Goal: Task Accomplishment & Management: Use online tool/utility

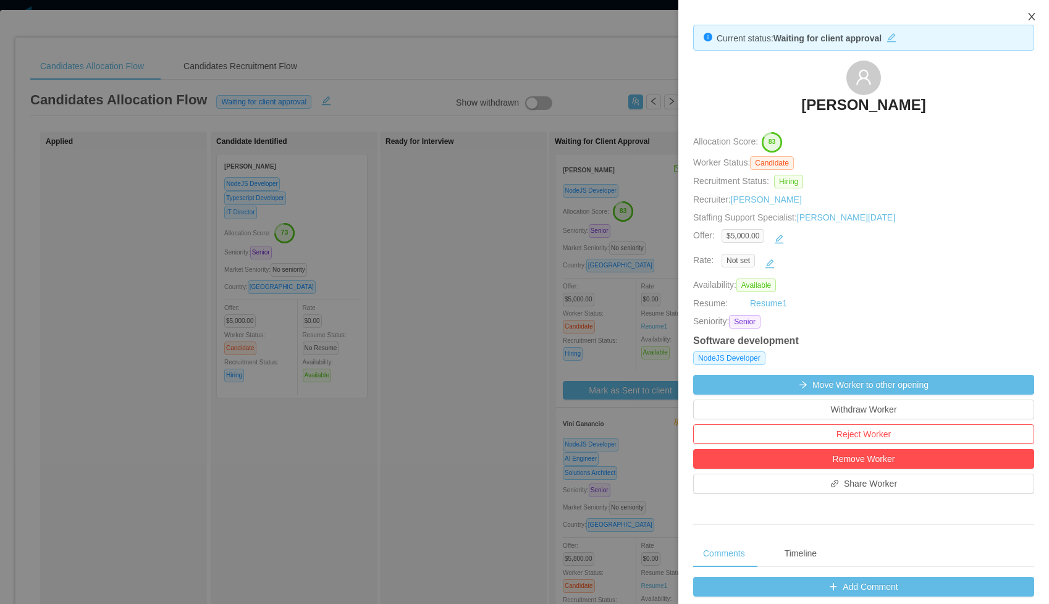
scroll to position [388, 0]
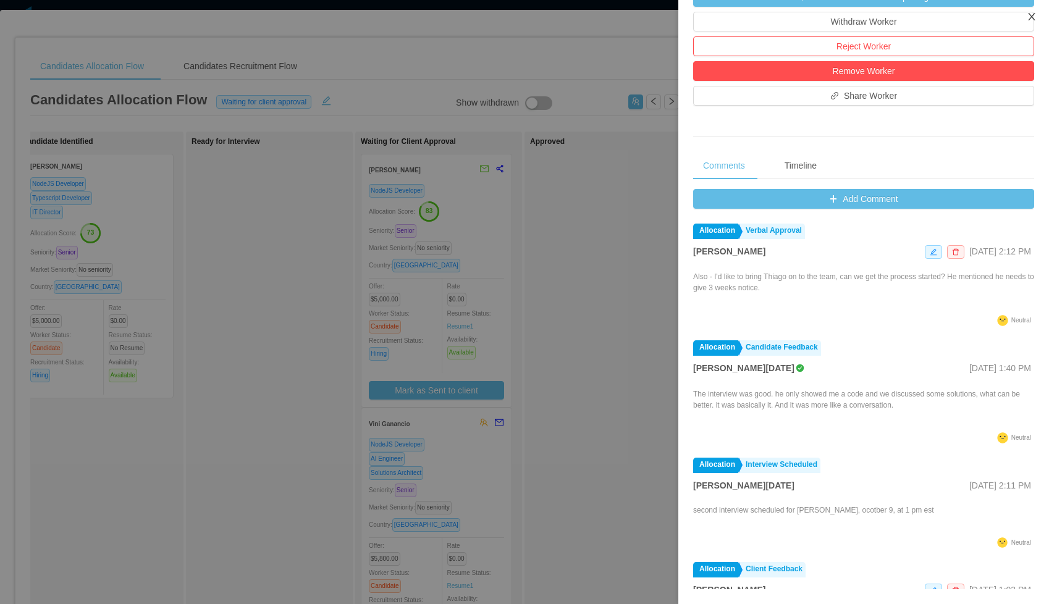
click at [1033, 14] on icon "icon: close" at bounding box center [1032, 17] width 10 height 10
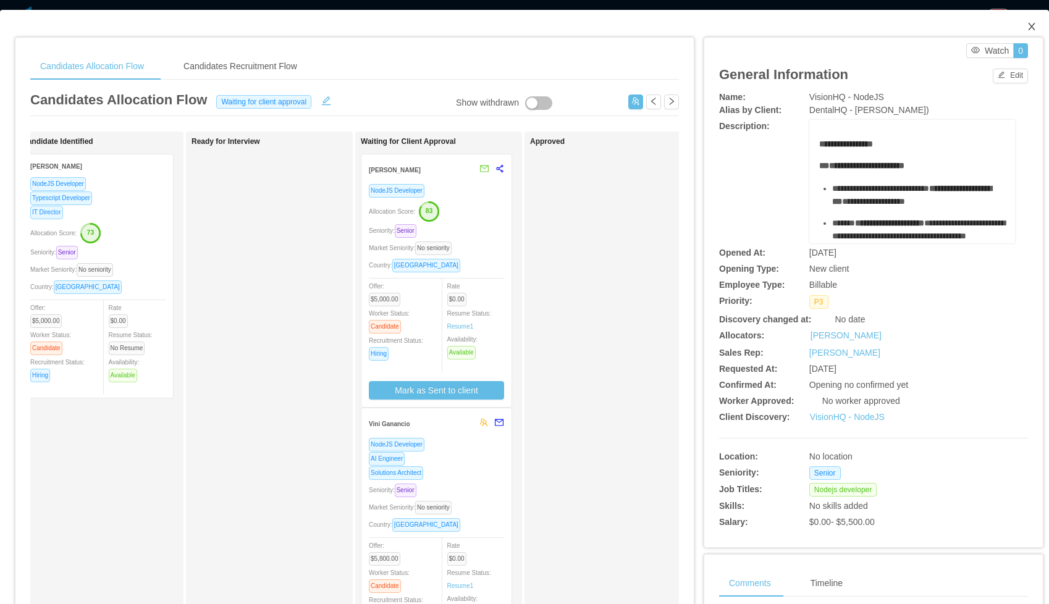
click at [1033, 23] on icon "icon: close" at bounding box center [1032, 27] width 10 height 10
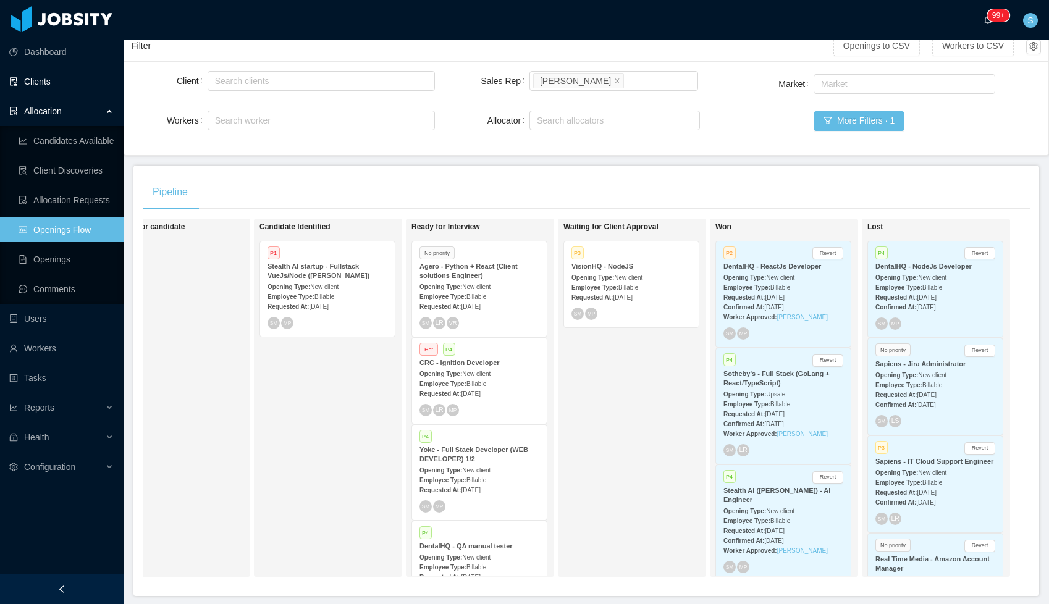
click at [30, 82] on link "Clients" at bounding box center [61, 81] width 104 height 25
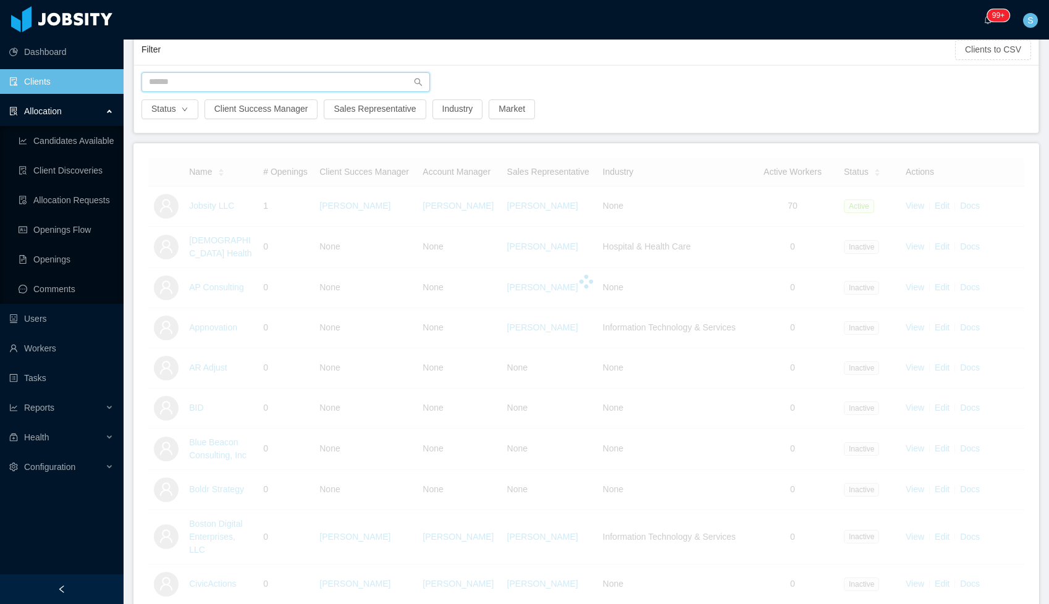
click at [343, 85] on input "text" at bounding box center [286, 82] width 289 height 20
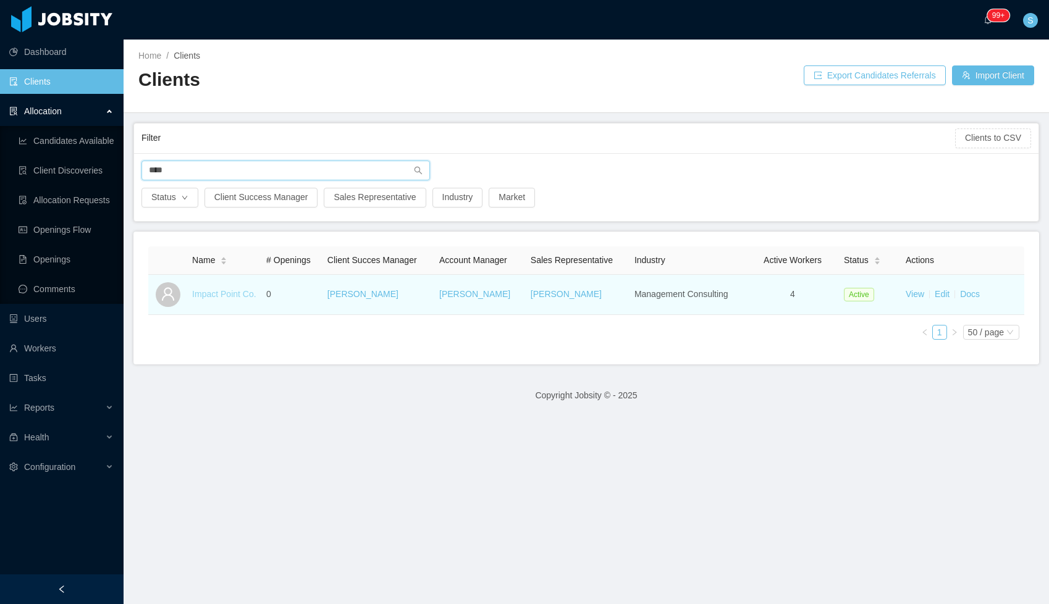
type input "****"
click at [212, 292] on link "Impact Point Co." at bounding box center [224, 294] width 64 height 10
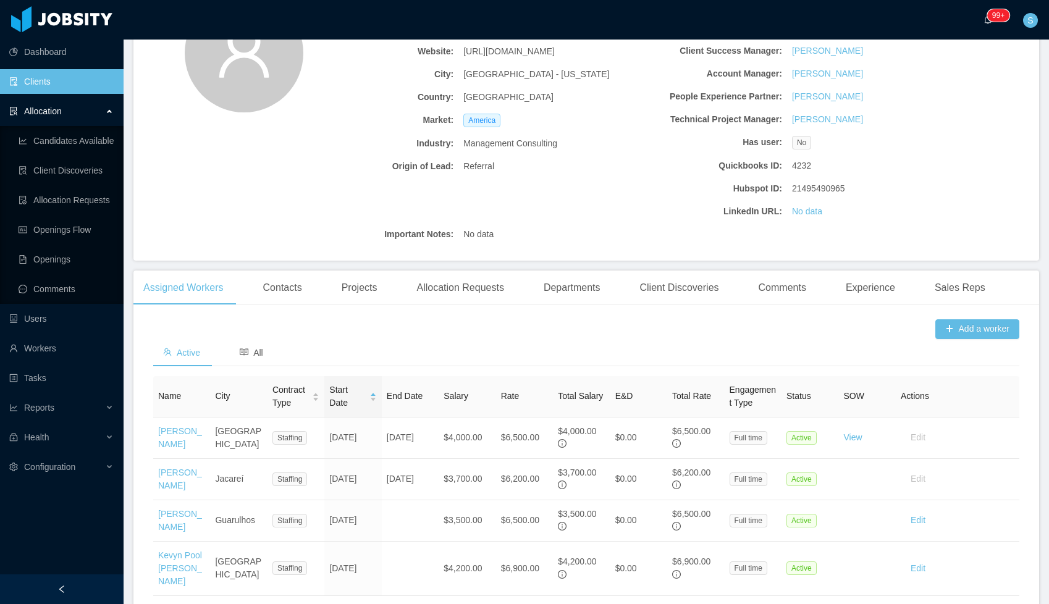
scroll to position [268, 0]
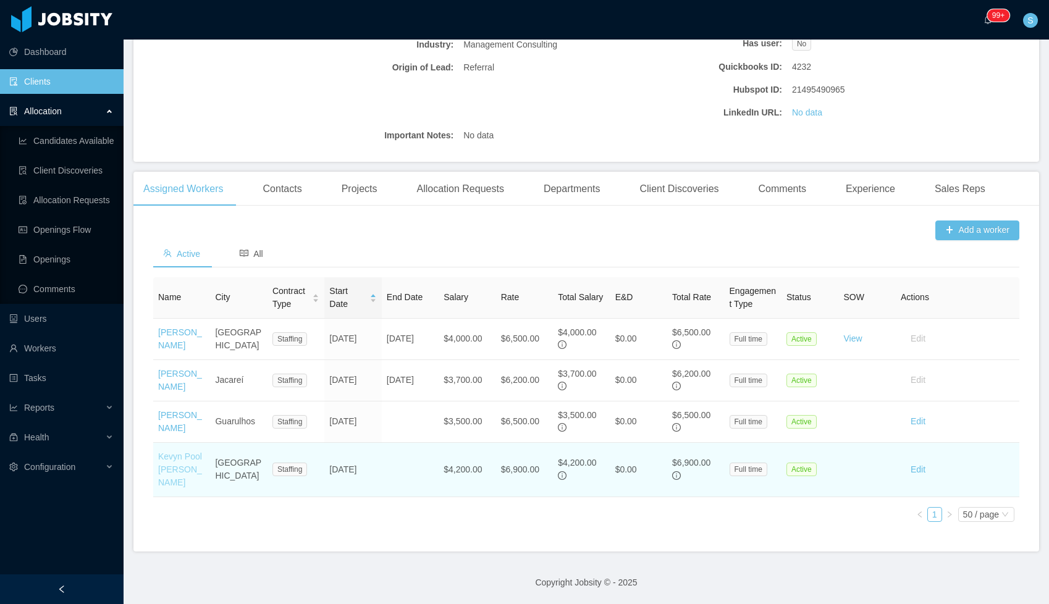
click at [177, 455] on link "Kevyn Pool [PERSON_NAME]" at bounding box center [180, 470] width 44 height 36
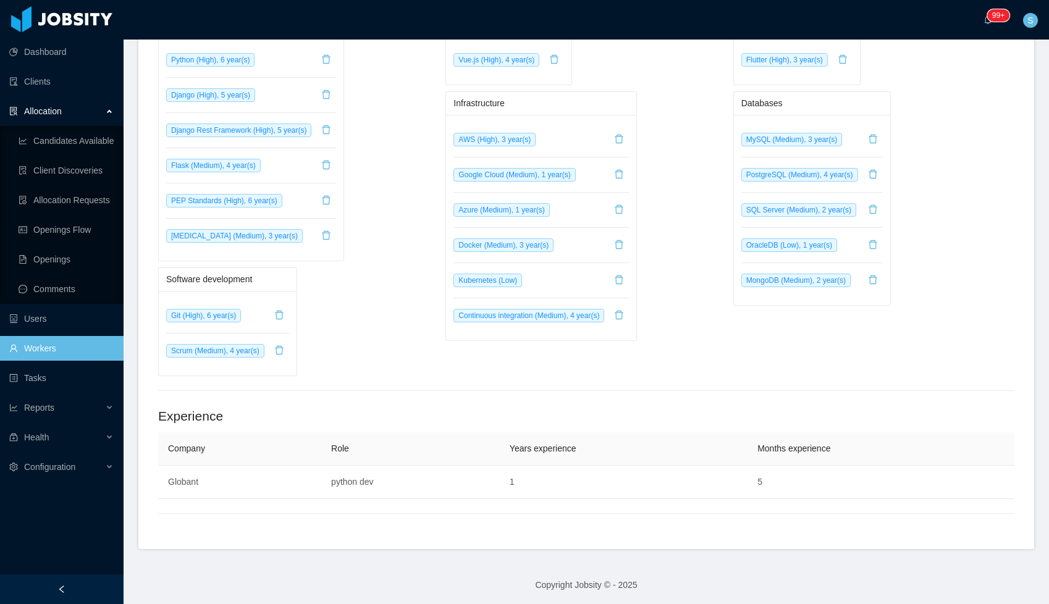
scroll to position [584, 0]
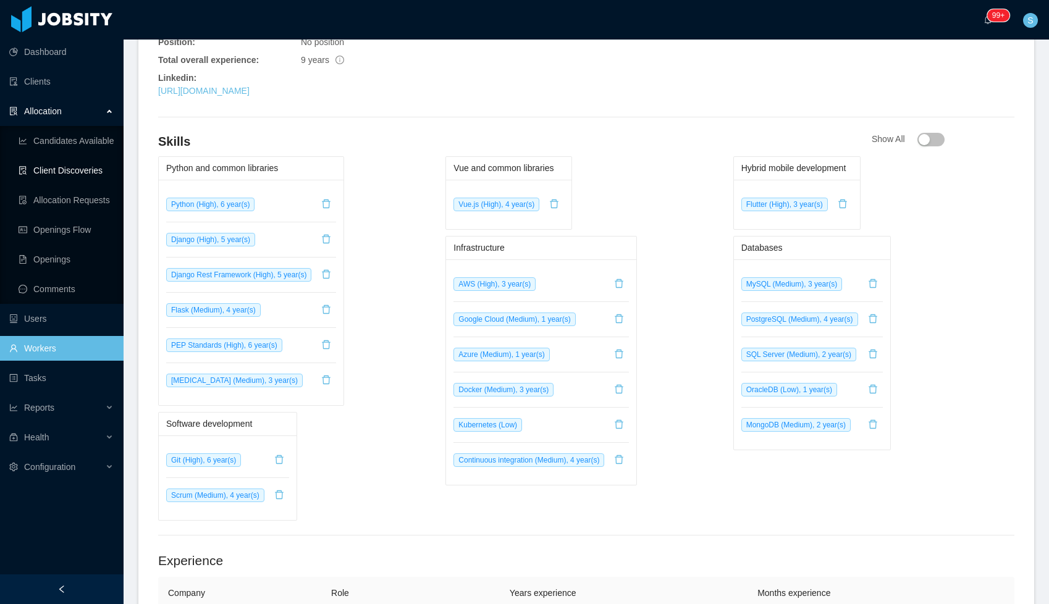
click at [88, 173] on link "Client Discoveries" at bounding box center [66, 170] width 95 height 25
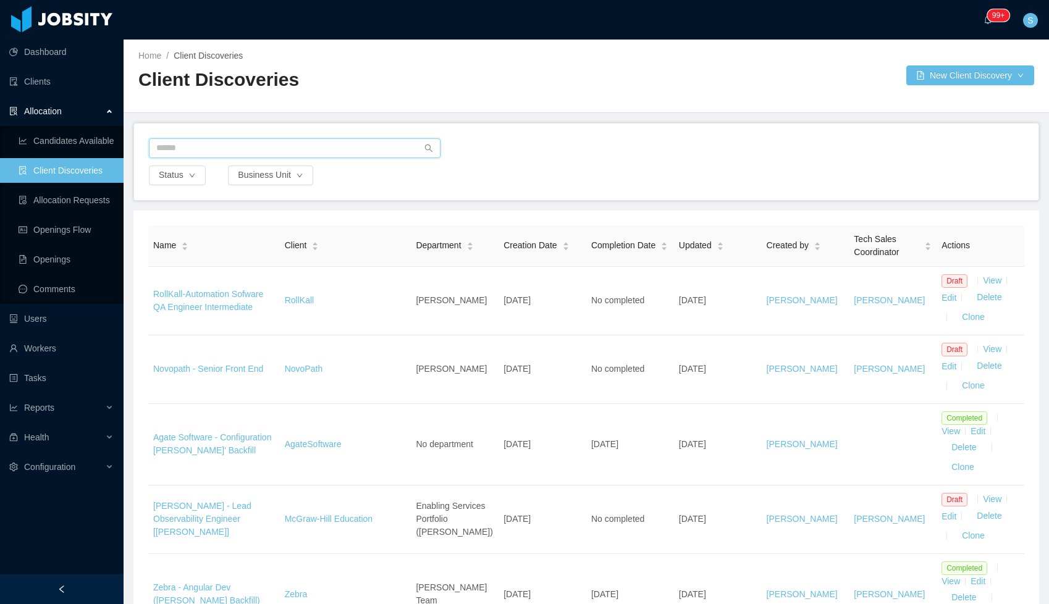
click at [210, 145] on input "text" at bounding box center [295, 148] width 292 height 20
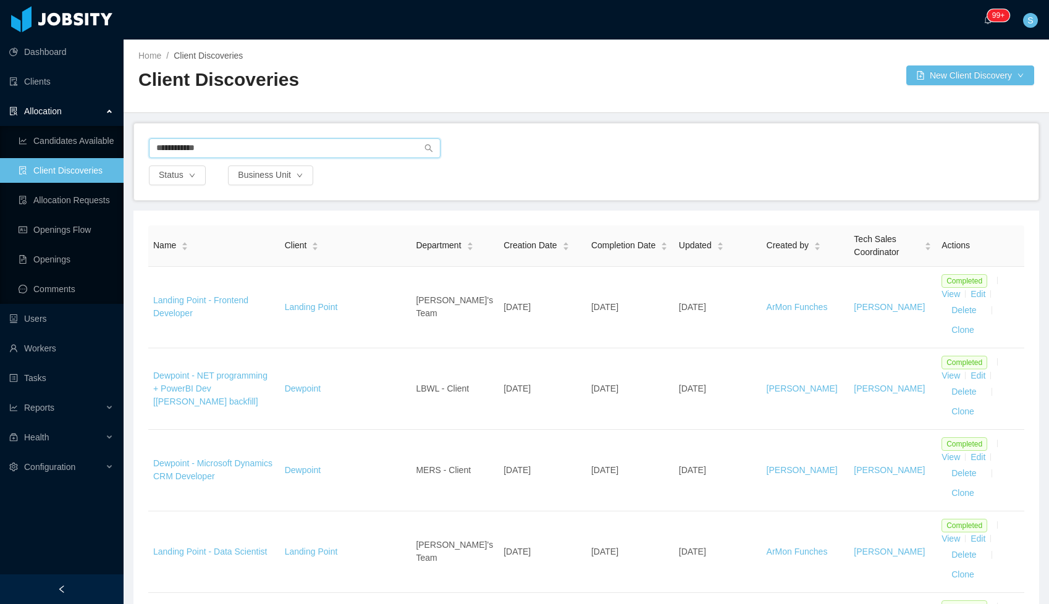
click at [187, 151] on input "**********" at bounding box center [295, 148] width 292 height 20
click at [158, 148] on input "**********" at bounding box center [295, 148] width 292 height 20
click at [274, 141] on input "**********" at bounding box center [295, 148] width 292 height 20
type input "**********"
click at [51, 87] on link "Clients" at bounding box center [61, 81] width 104 height 25
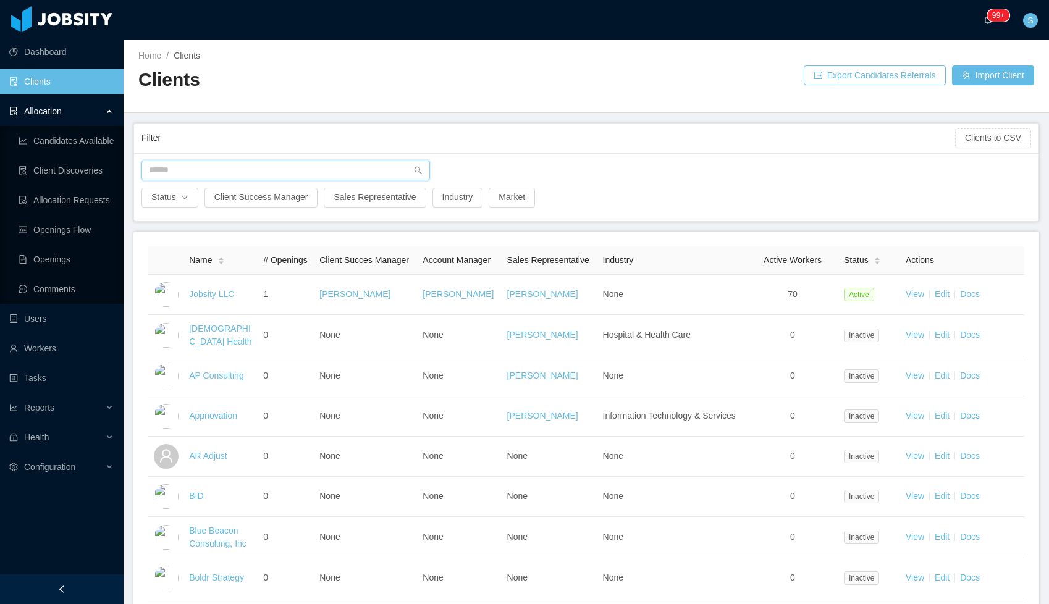
click at [225, 167] on input "text" at bounding box center [286, 171] width 289 height 20
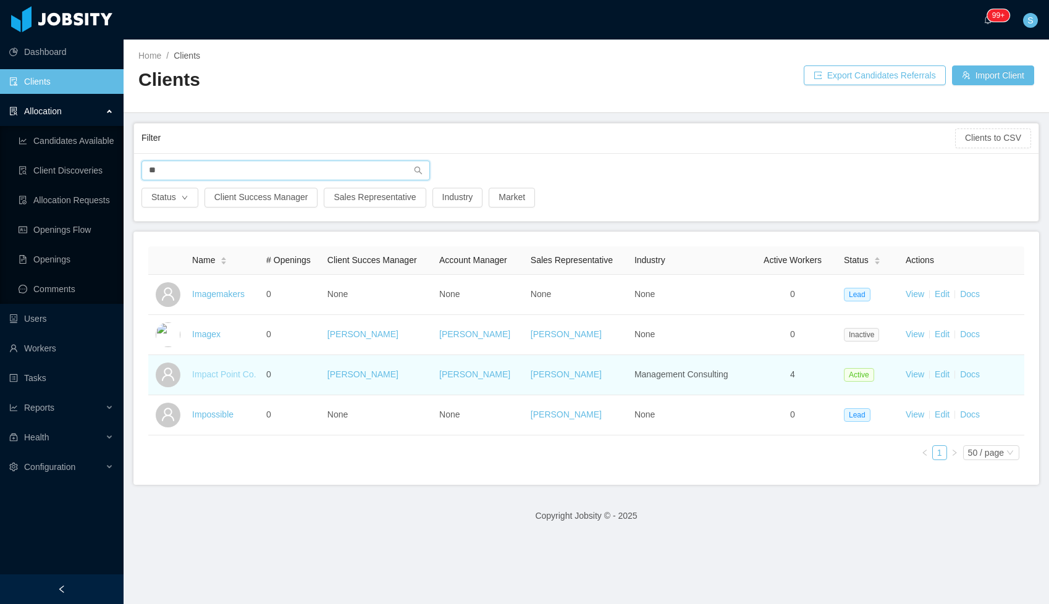
type input "**"
click at [218, 370] on link "Impact Point Co." at bounding box center [224, 375] width 64 height 10
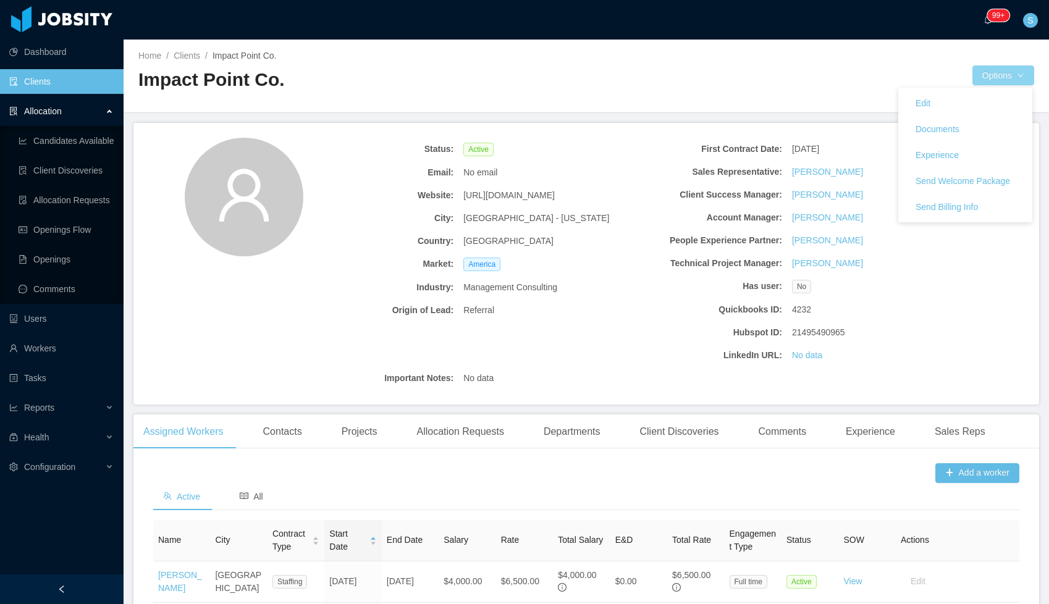
click at [999, 80] on button "Options" at bounding box center [1004, 76] width 62 height 20
click at [714, 431] on div "Client Discoveries" at bounding box center [679, 432] width 99 height 35
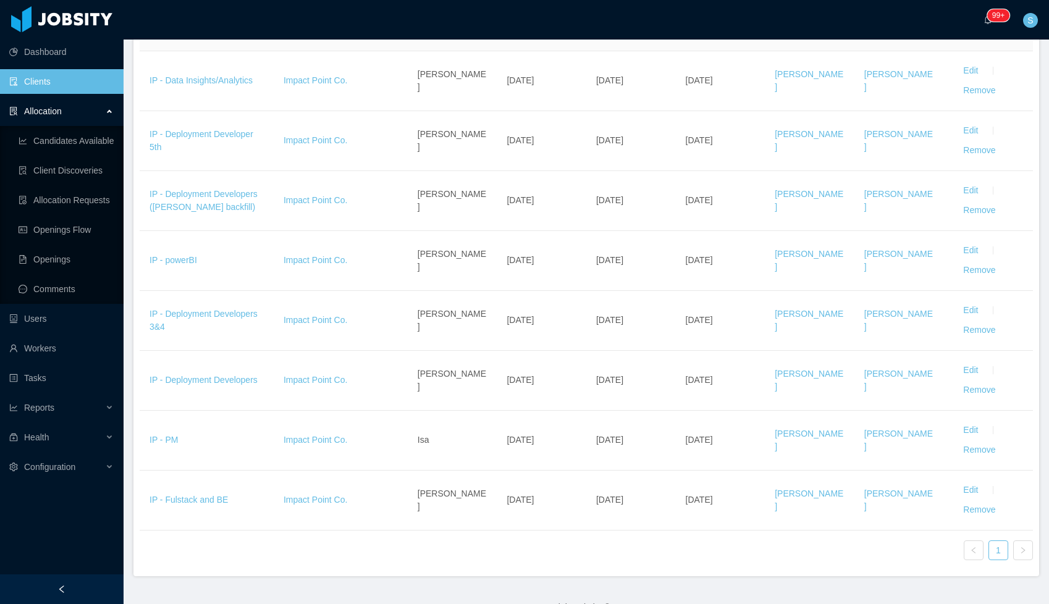
scroll to position [504, 0]
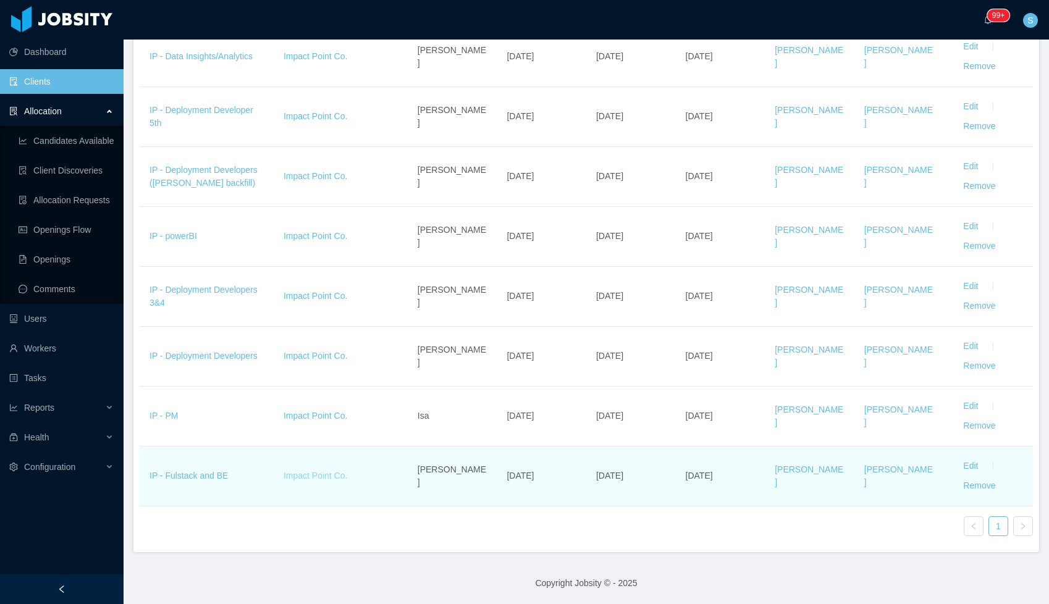
click at [318, 474] on link "Impact Point Co." at bounding box center [316, 476] width 64 height 10
click at [194, 475] on link "IP - Fulstack and BE" at bounding box center [189, 476] width 78 height 10
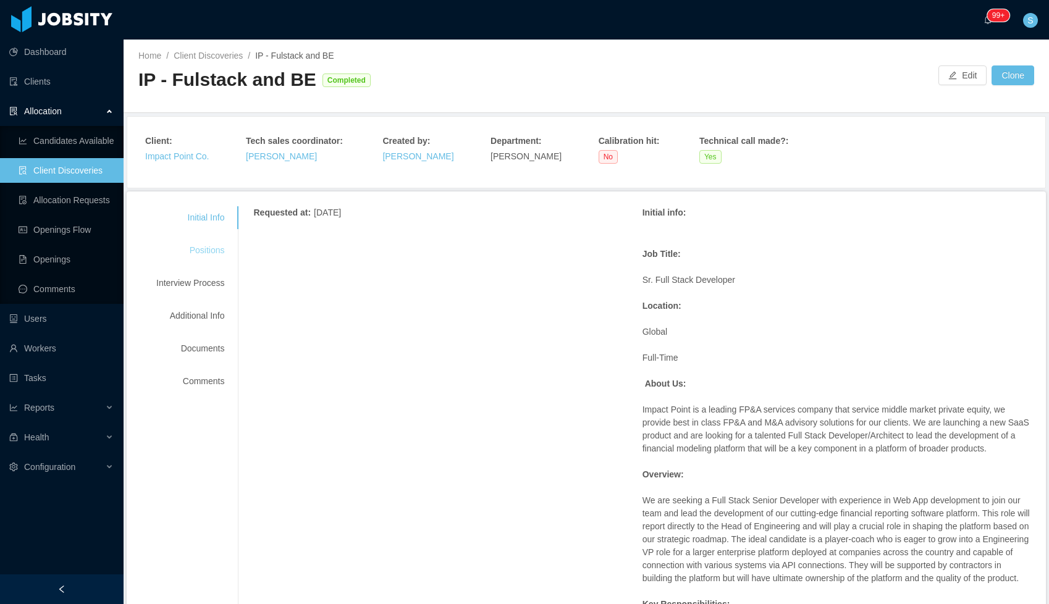
click at [209, 244] on div "Positions" at bounding box center [191, 250] width 98 height 23
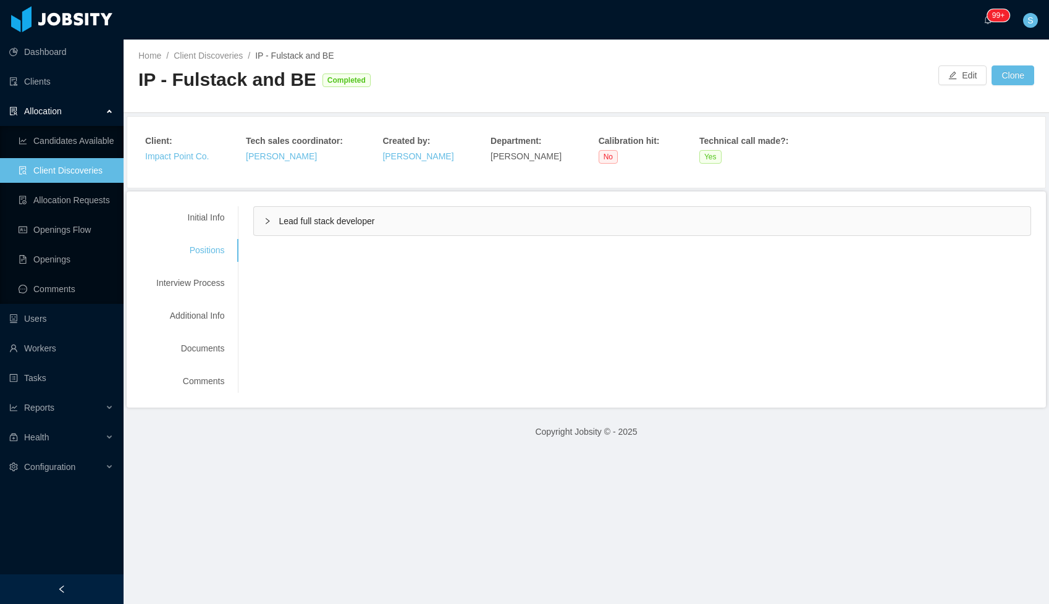
click at [269, 218] on icon "icon: right" at bounding box center [268, 221] width 4 height 6
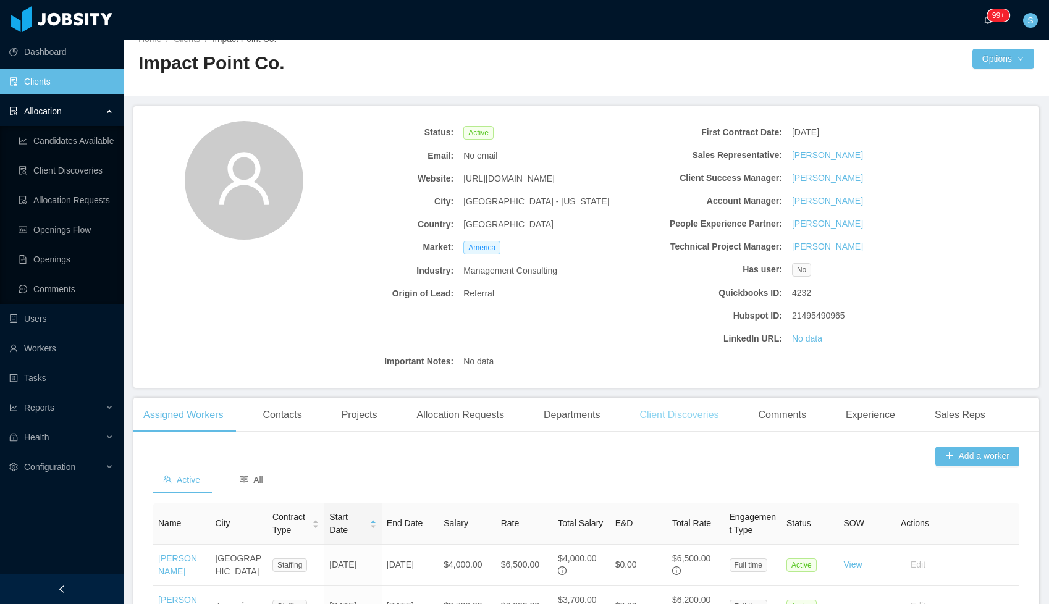
click at [687, 418] on div "Client Discoveries" at bounding box center [679, 415] width 99 height 35
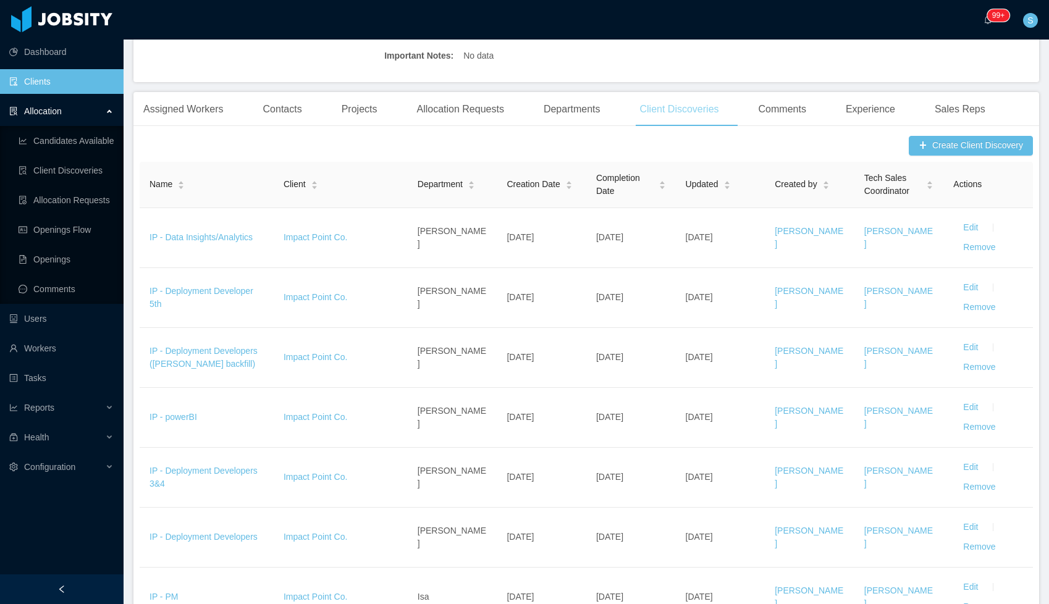
scroll to position [321, 0]
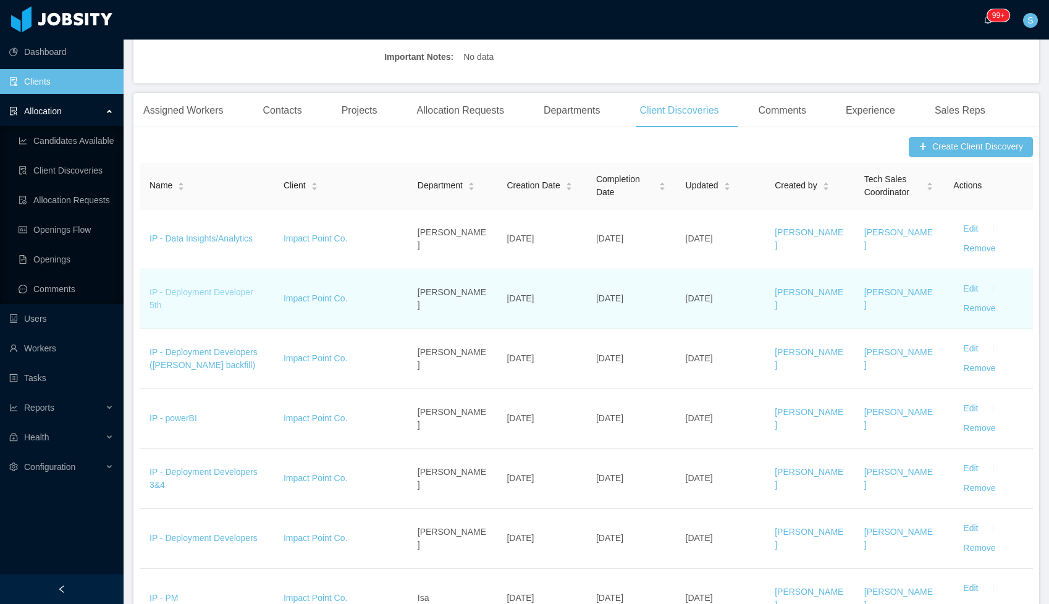
click at [192, 292] on link "IP - Deployment Developer 5th" at bounding box center [202, 298] width 104 height 23
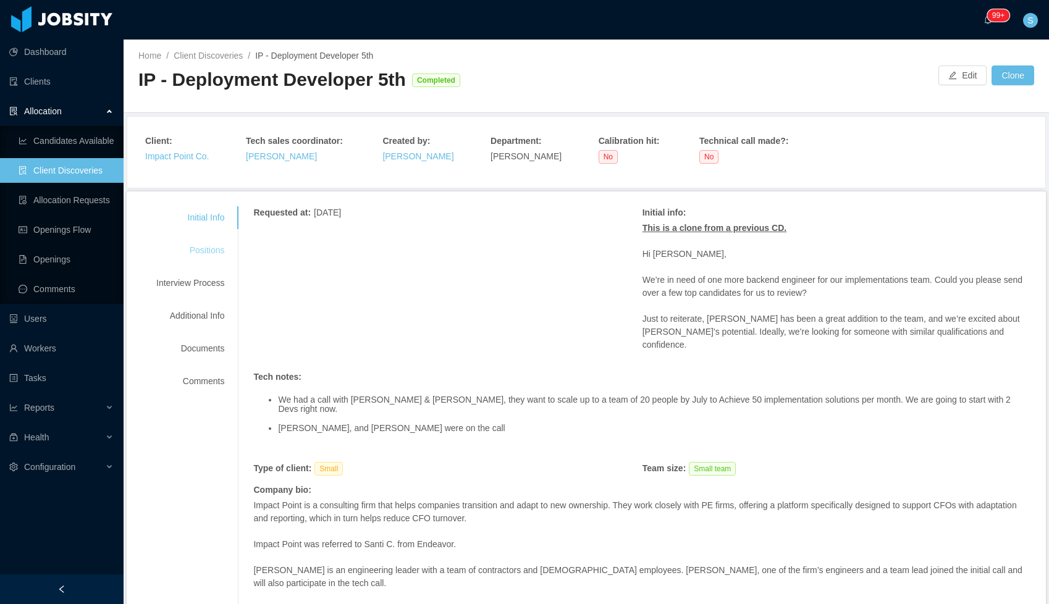
click at [197, 248] on div "Positions" at bounding box center [191, 250] width 98 height 23
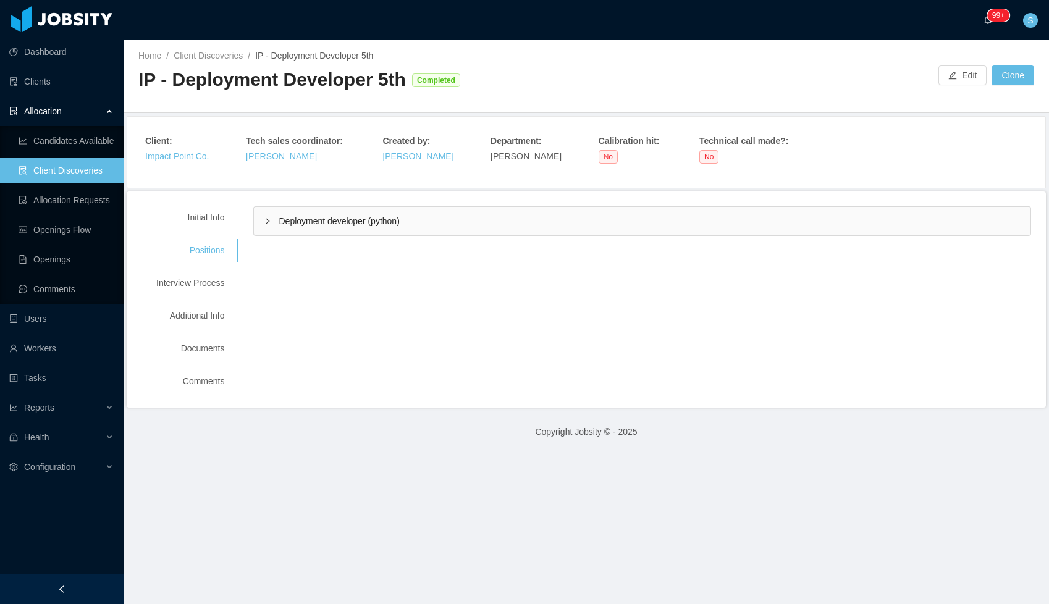
click at [274, 224] on div "Deployment developer (python)" at bounding box center [642, 221] width 777 height 28
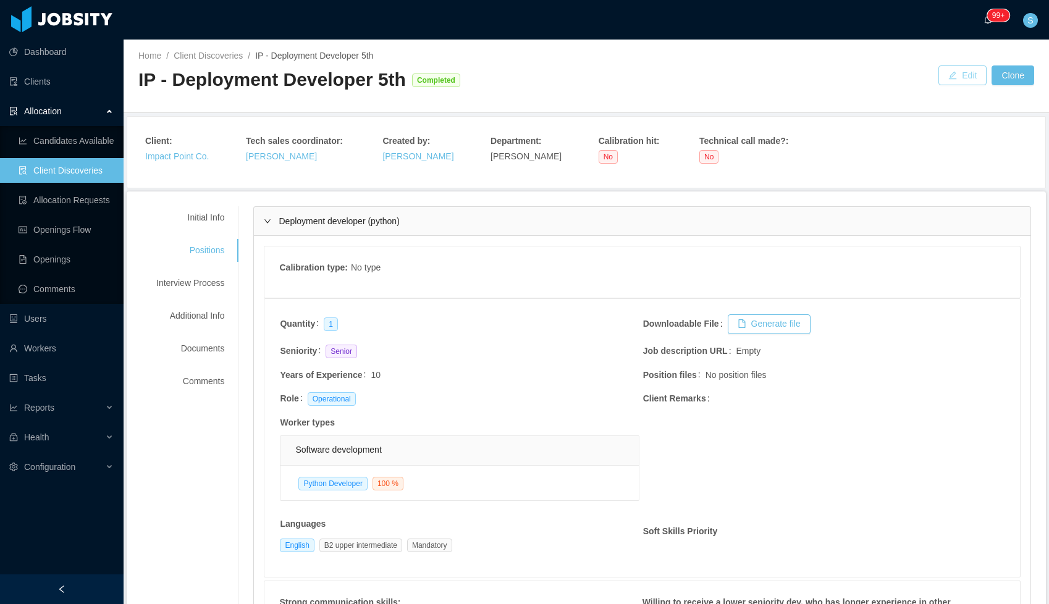
click at [961, 79] on button "Edit" at bounding box center [963, 76] width 48 height 20
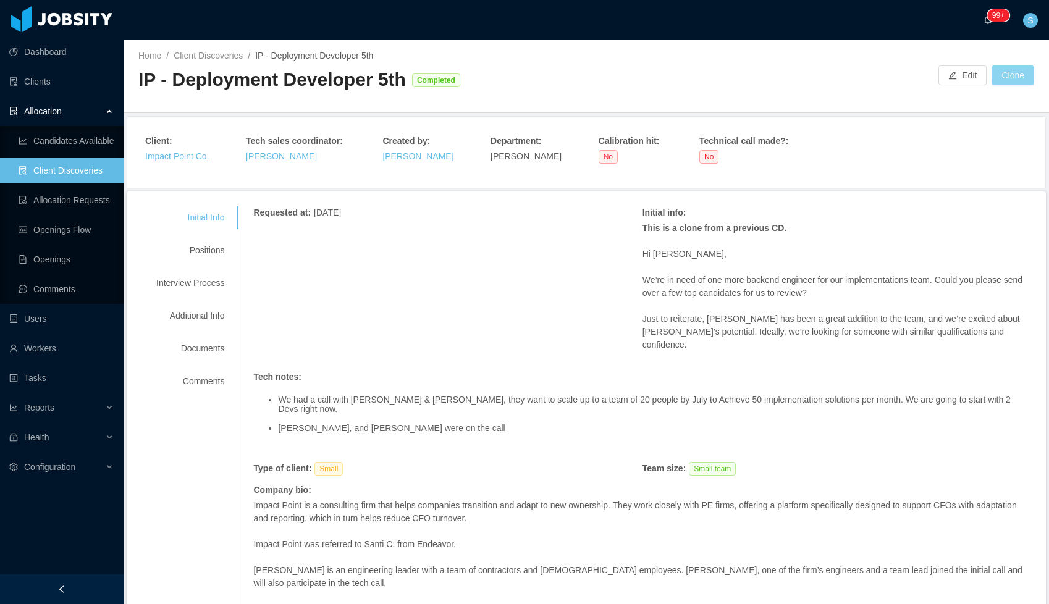
click at [1014, 75] on button "Clone" at bounding box center [1013, 76] width 43 height 20
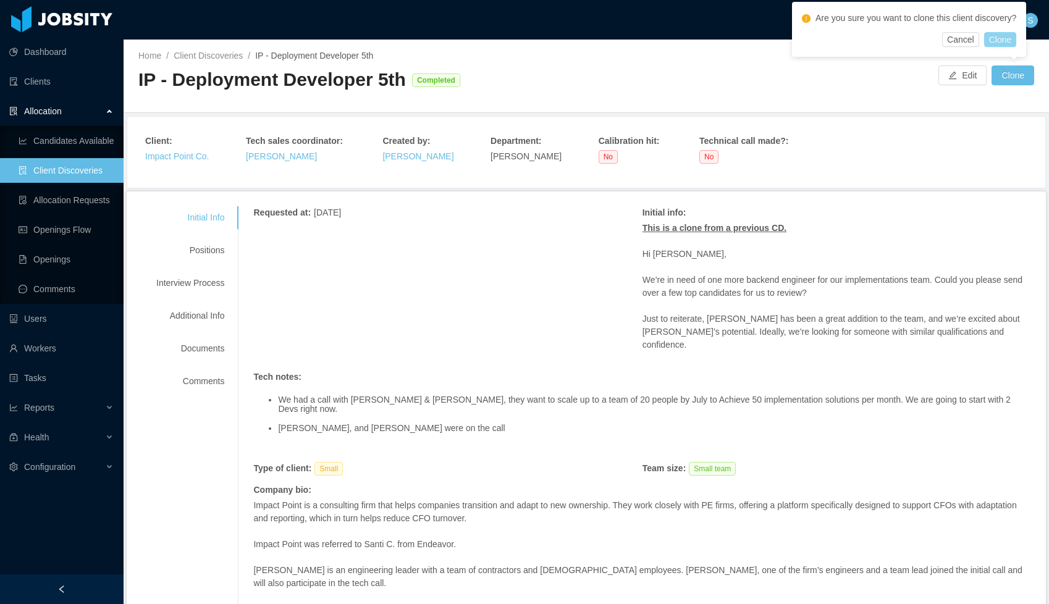
click at [1009, 45] on button "Clone" at bounding box center [1001, 39] width 33 height 15
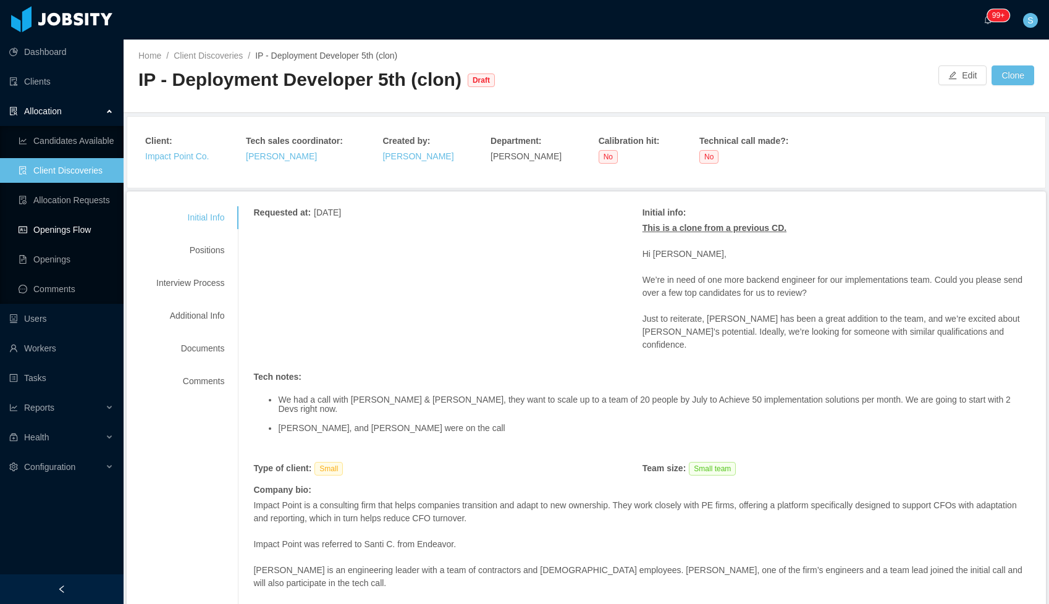
click at [35, 221] on link "Openings Flow" at bounding box center [66, 230] width 95 height 25
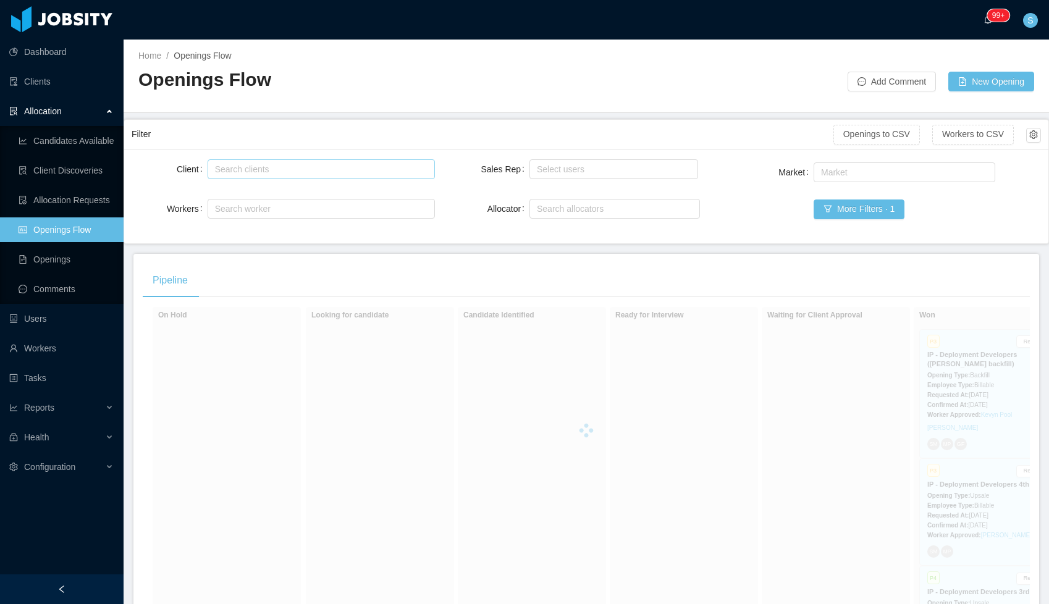
click at [323, 164] on div "Search clients" at bounding box center [318, 169] width 207 height 12
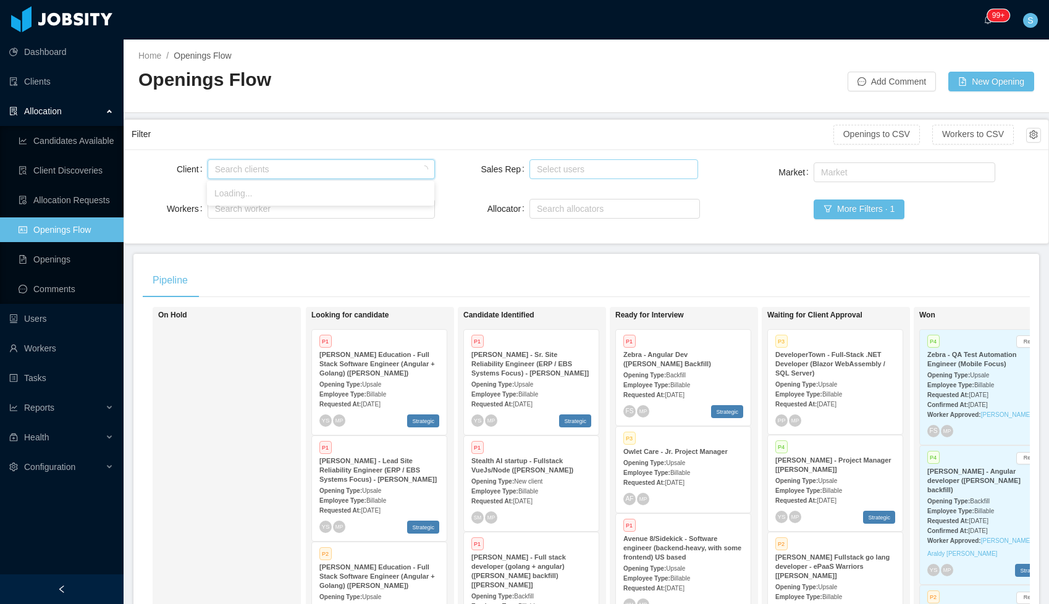
click at [566, 171] on div "Select users" at bounding box center [611, 169] width 148 height 12
type input "***"
click at [563, 196] on li "[PERSON_NAME]" at bounding box center [613, 194] width 169 height 20
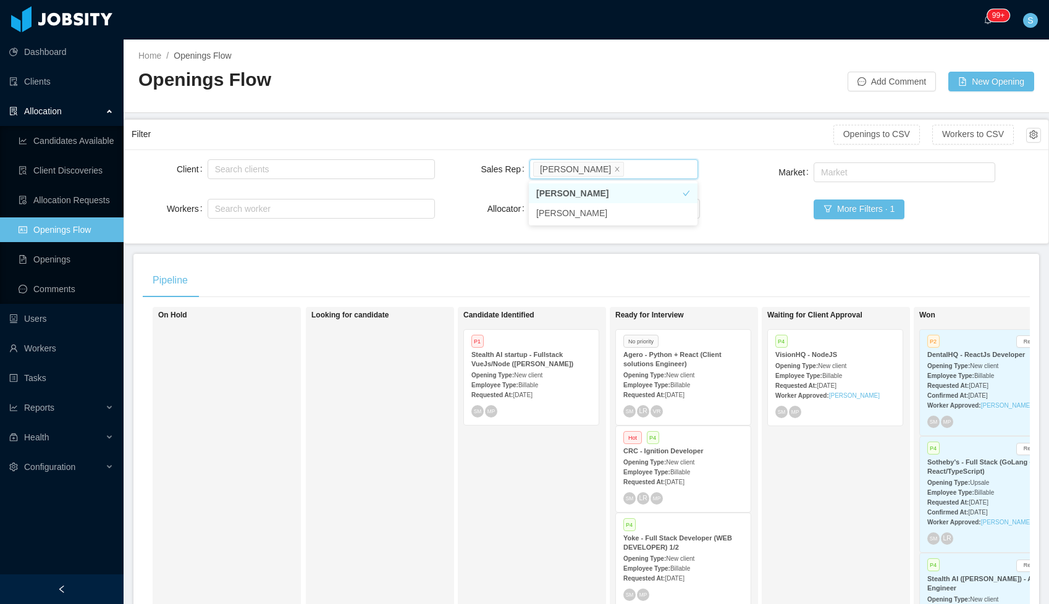
click at [815, 370] on div "Employee Type: Billable" at bounding box center [836, 375] width 120 height 13
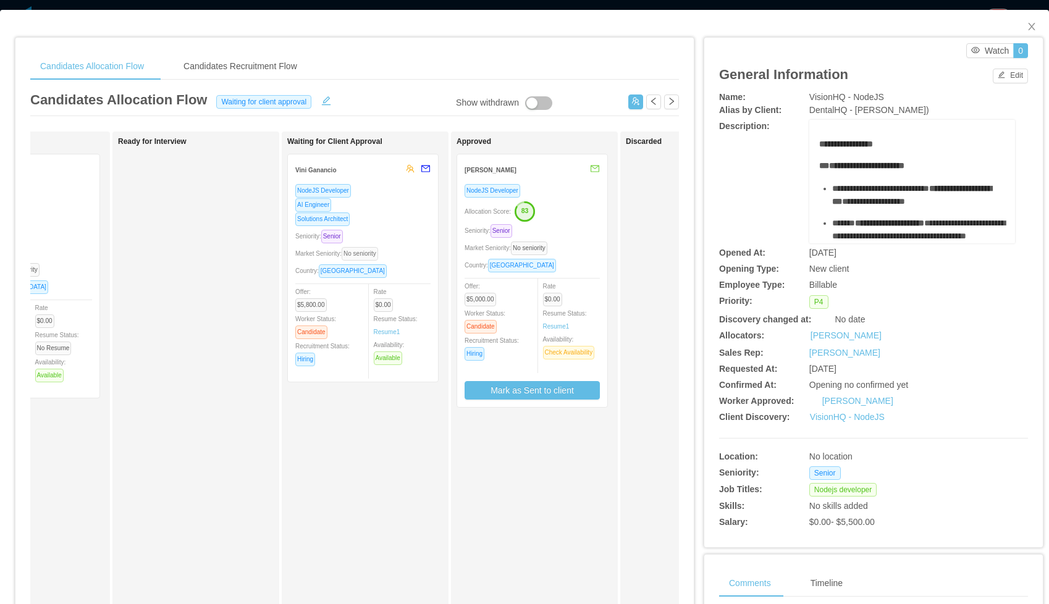
scroll to position [0, 510]
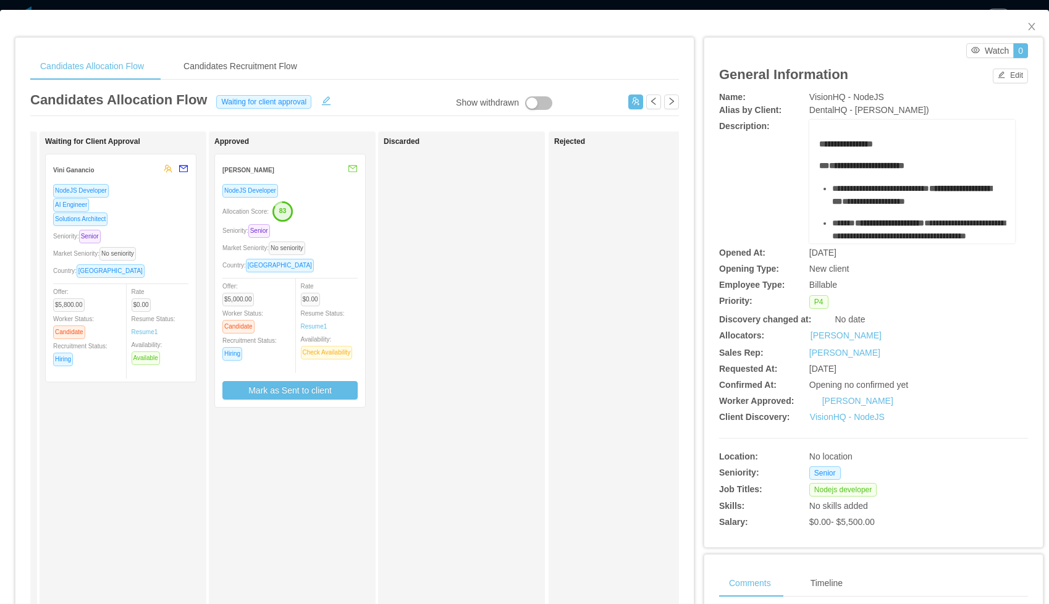
click at [318, 195] on div "NodeJS Developer" at bounding box center [290, 191] width 135 height 14
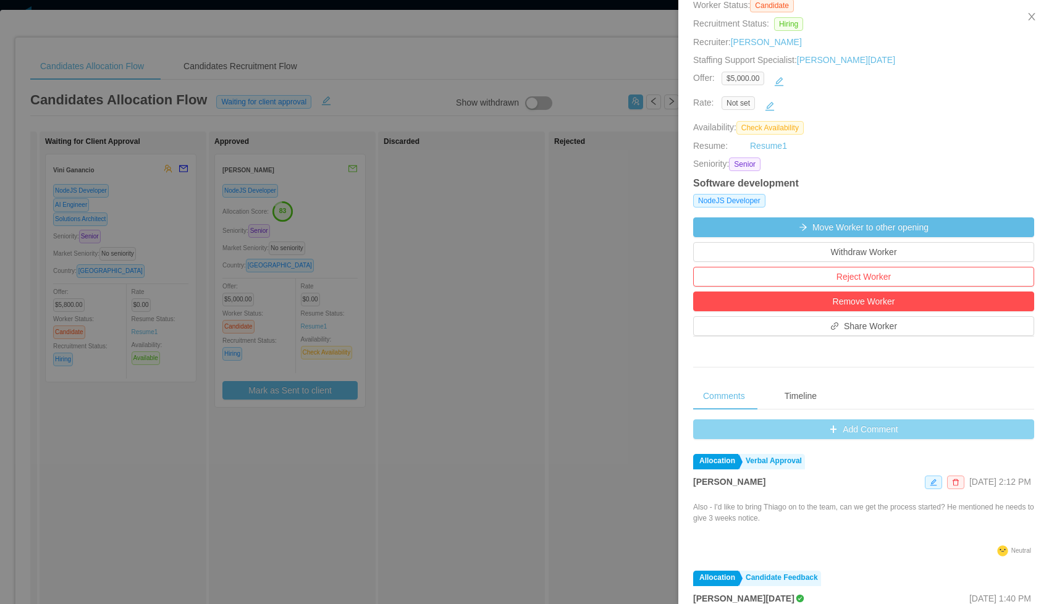
scroll to position [348, 0]
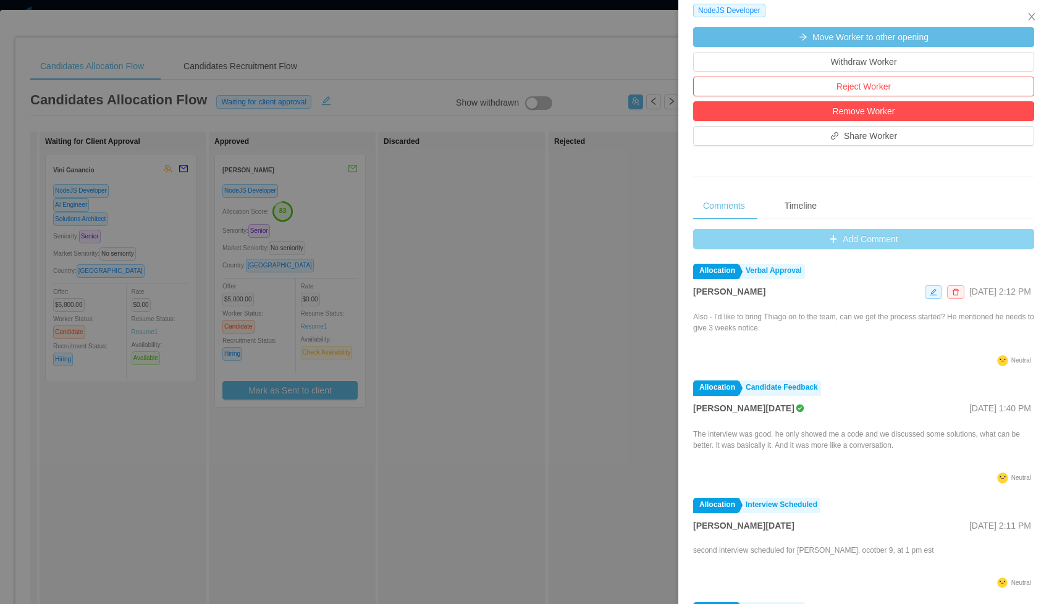
click at [802, 238] on button "Add Comment" at bounding box center [863, 239] width 341 height 20
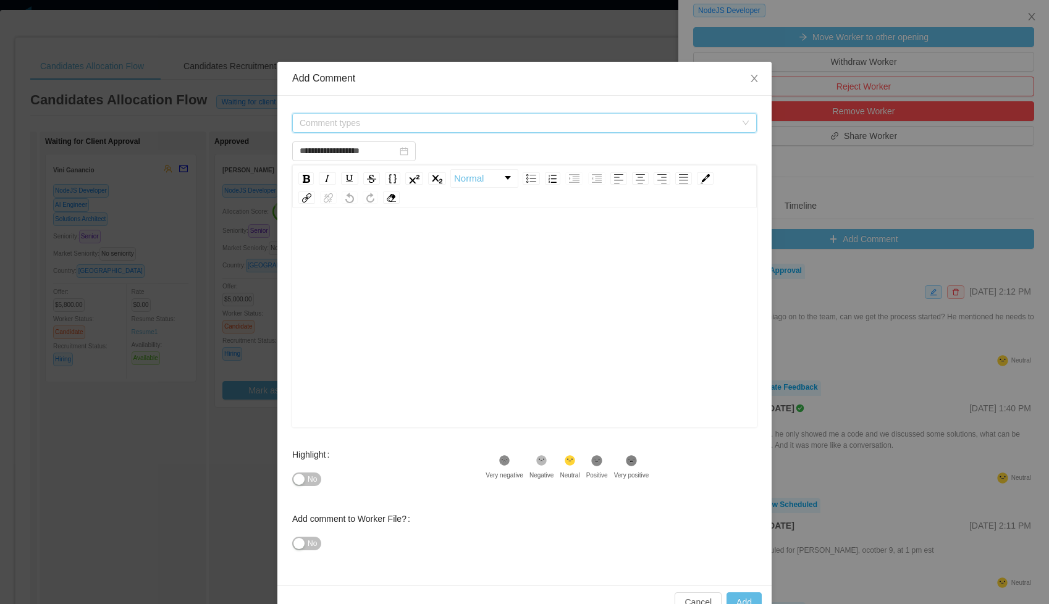
click at [455, 119] on span "Comment types" at bounding box center [518, 123] width 436 height 12
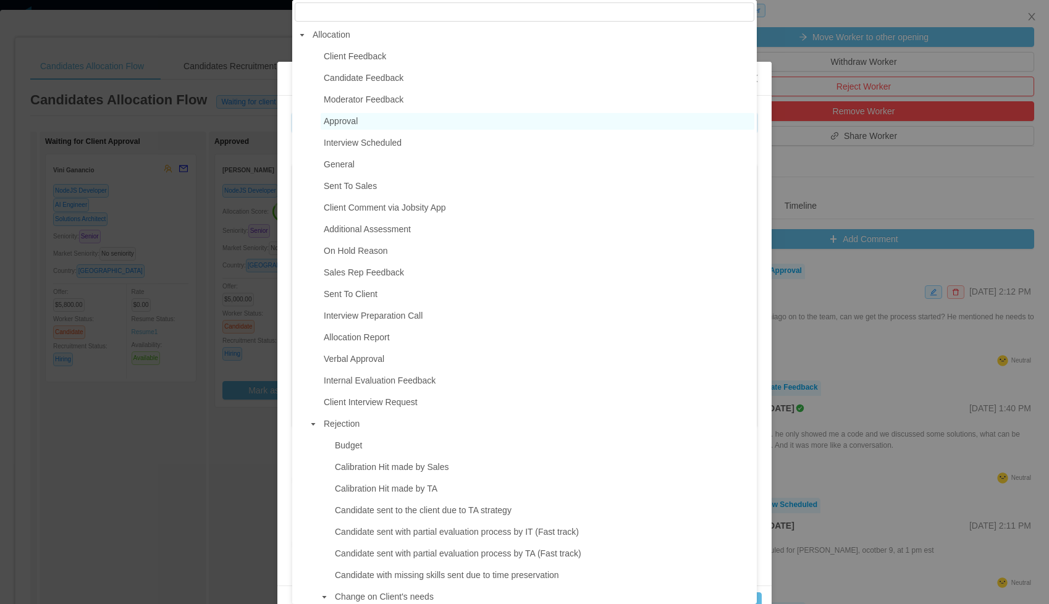
click at [389, 121] on span "Approval" at bounding box center [538, 121] width 434 height 17
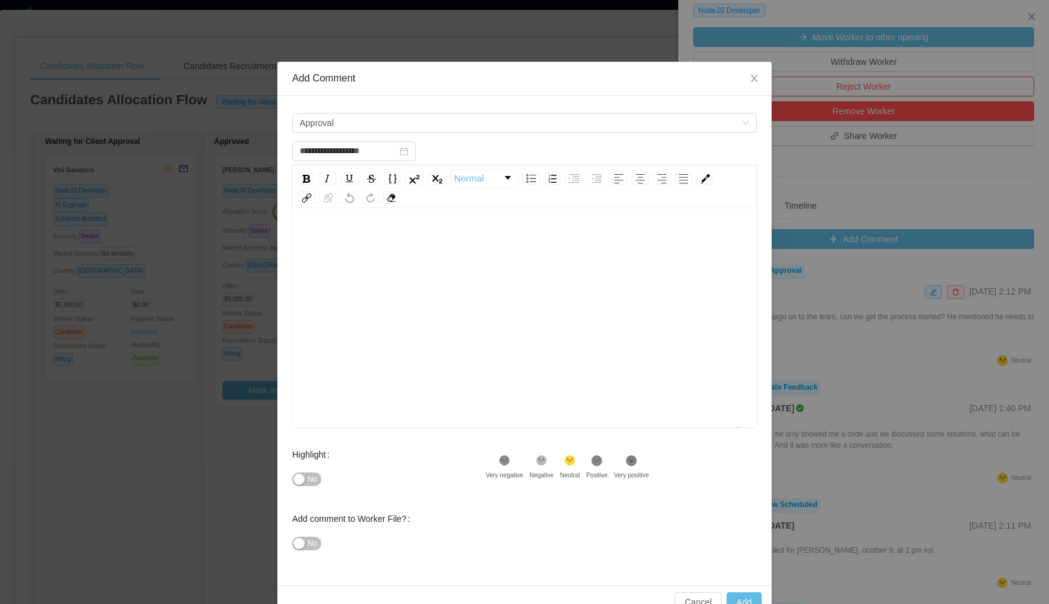
click at [344, 232] on div "To enrich screen reader interactions, please activate Accessibility in Grammarl…" at bounding box center [525, 241] width 446 height 25
click at [326, 268] on div "**********" at bounding box center [525, 337] width 446 height 216
click at [745, 596] on button "Add" at bounding box center [744, 603] width 35 height 20
type input "**********"
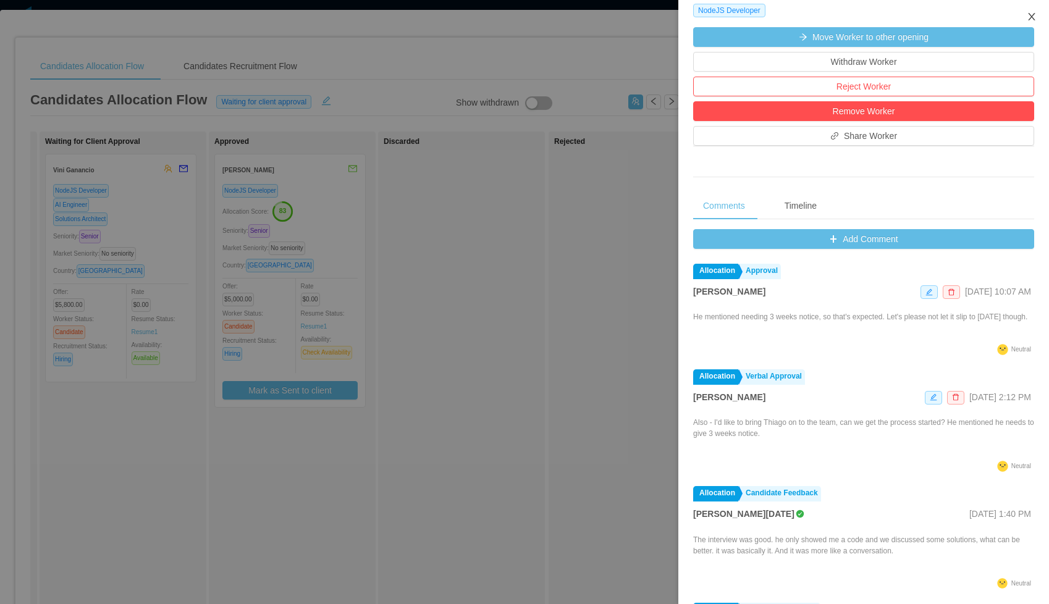
click at [1035, 12] on icon "icon: close" at bounding box center [1032, 17] width 10 height 10
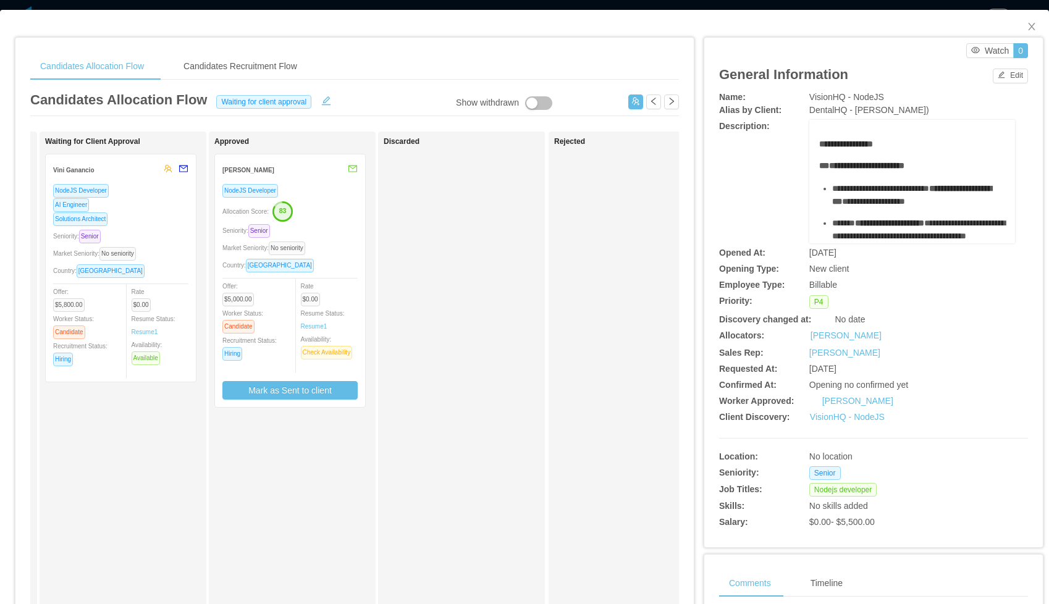
click at [160, 195] on div "NodeJS Developer" at bounding box center [120, 191] width 135 height 14
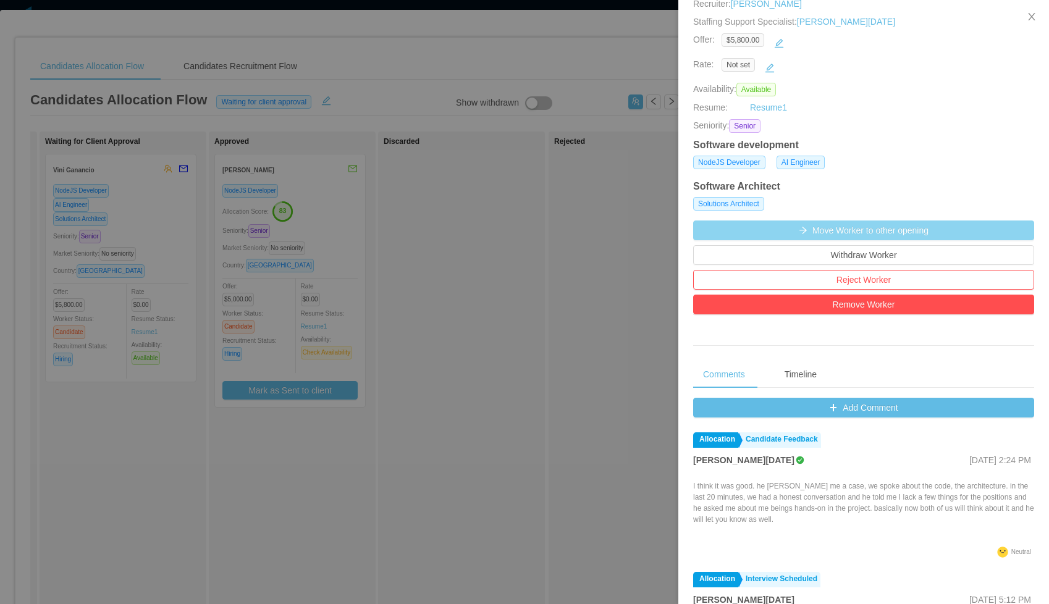
scroll to position [191, 0]
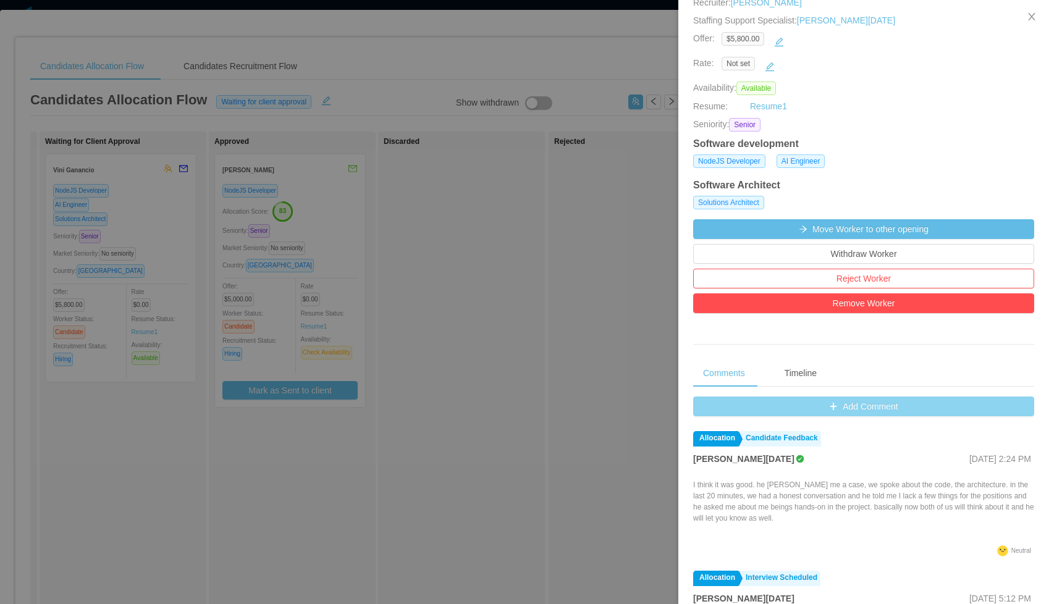
click at [820, 408] on button "Add Comment" at bounding box center [863, 407] width 341 height 20
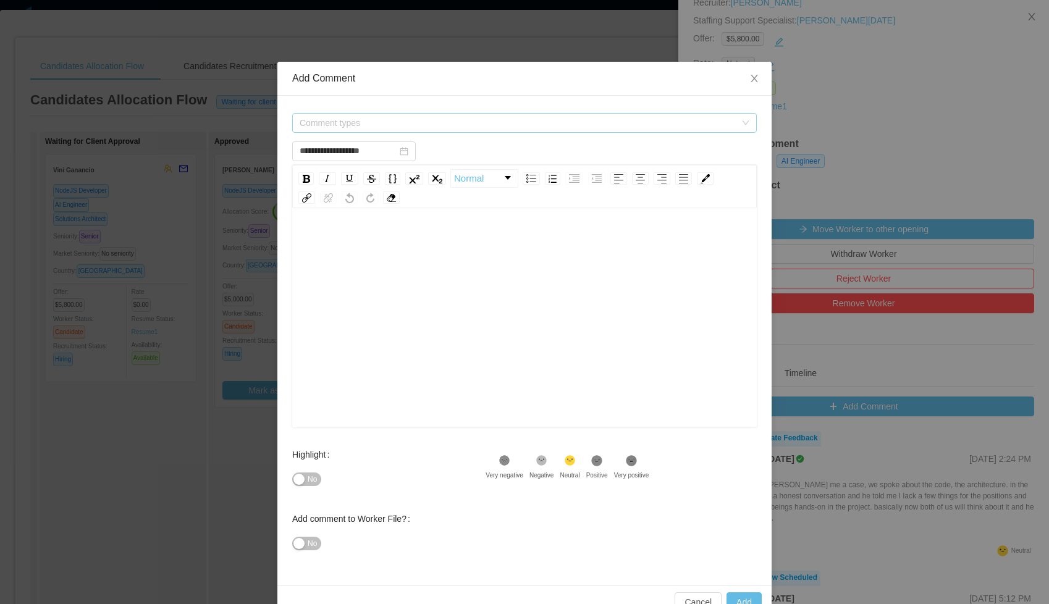
click at [395, 118] on span "Comment types" at bounding box center [518, 123] width 436 height 12
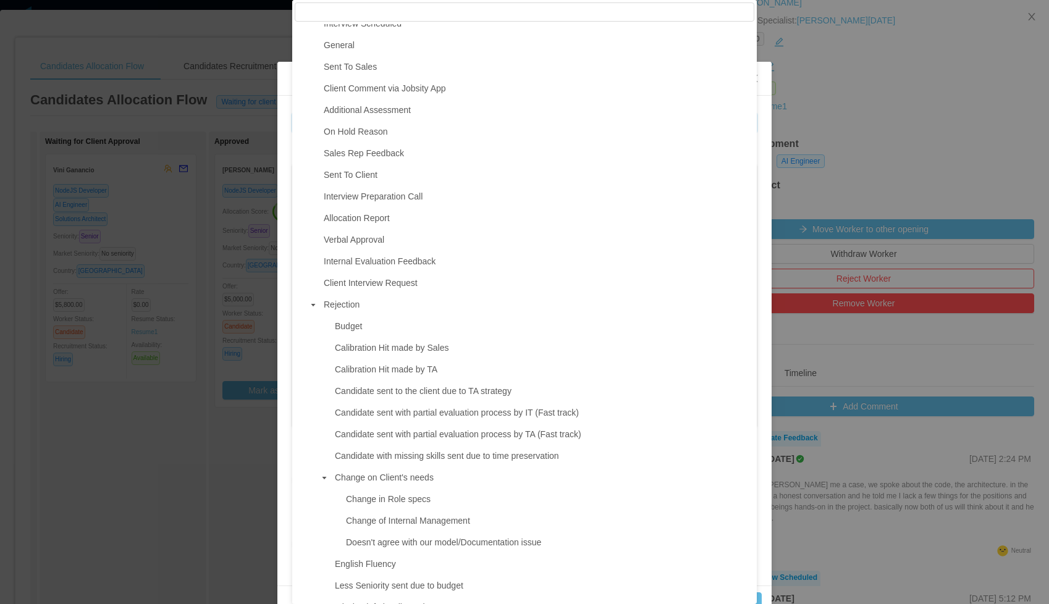
scroll to position [125, 0]
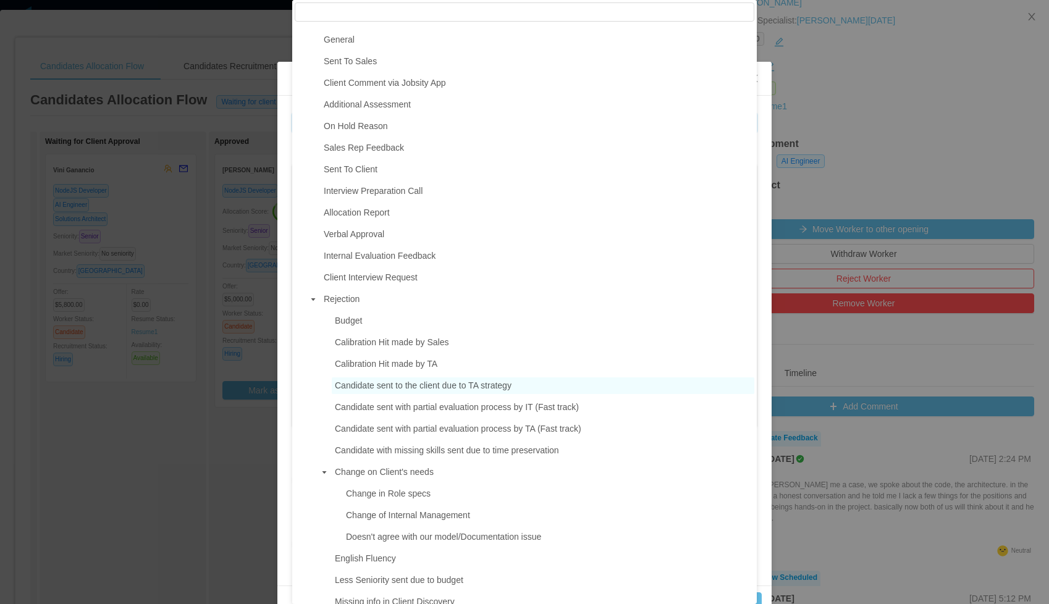
click at [437, 387] on span "Candidate sent to the client due to TA strategy" at bounding box center [423, 386] width 177 height 10
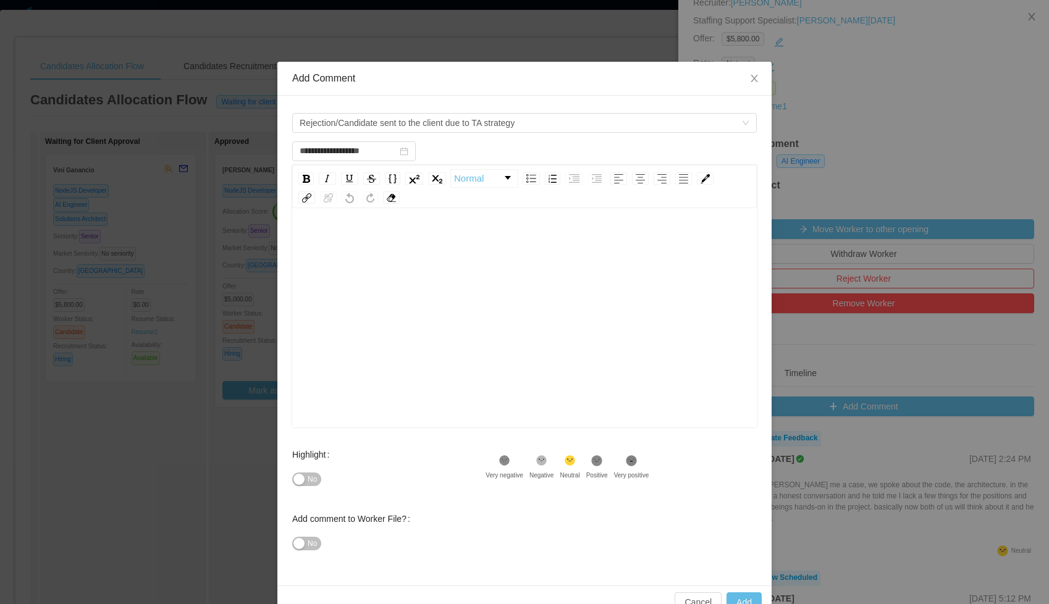
click at [328, 244] on div "rdw-editor" at bounding box center [525, 241] width 446 height 25
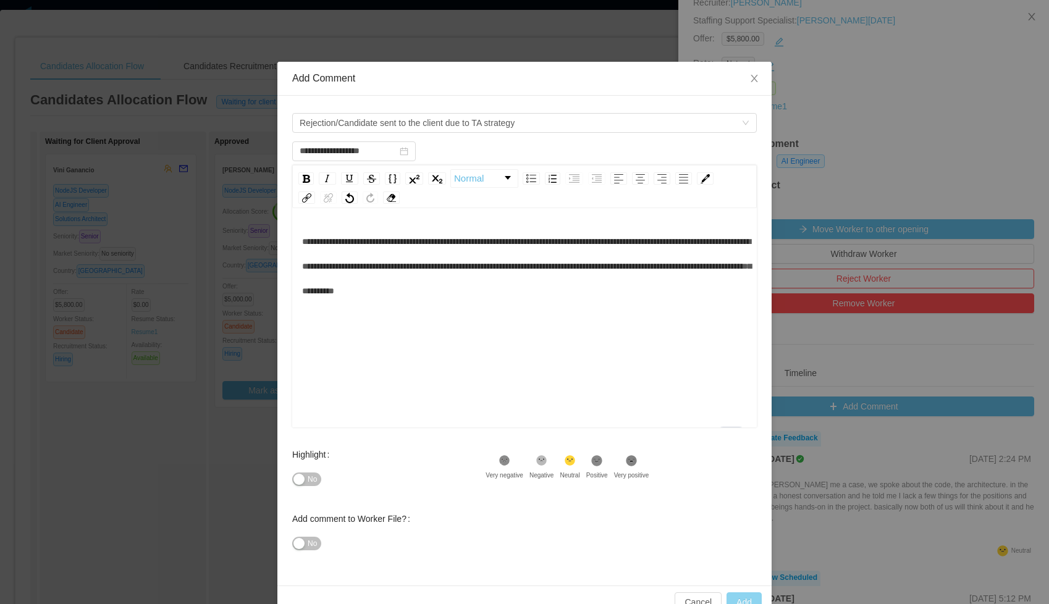
click at [748, 595] on button "Add" at bounding box center [744, 603] width 35 height 20
type input "**********"
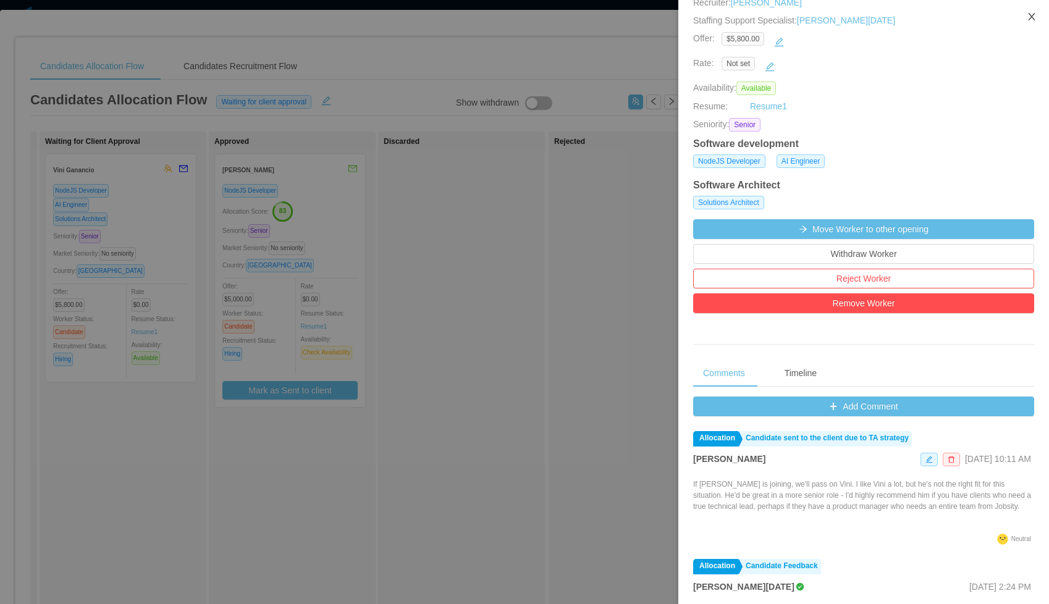
click at [1034, 14] on icon "icon: close" at bounding box center [1031, 16] width 7 height 7
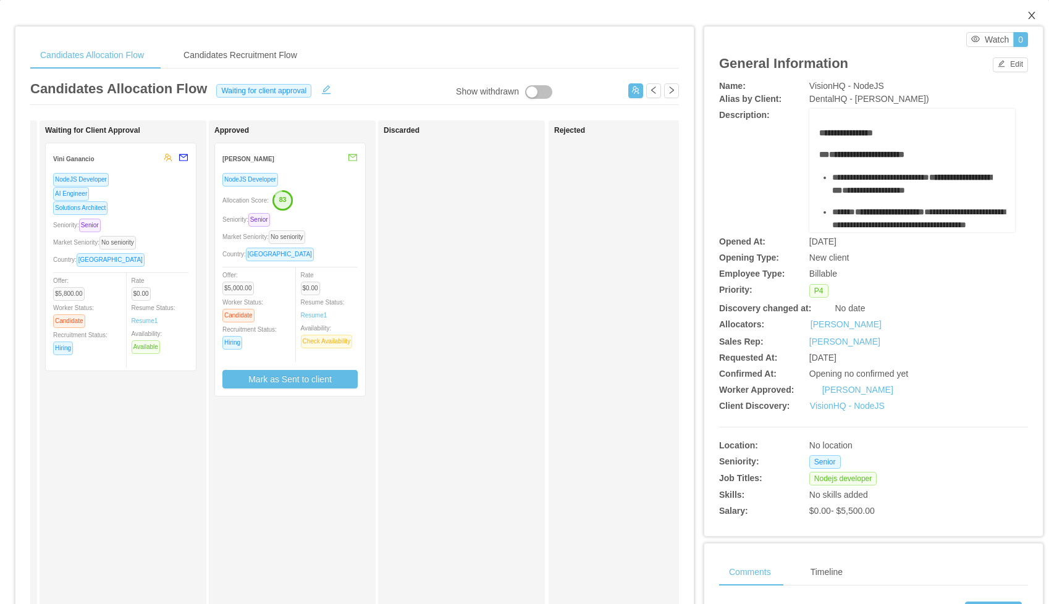
scroll to position [11, 0]
click at [1034, 27] on span "Close" at bounding box center [1032, 16] width 35 height 35
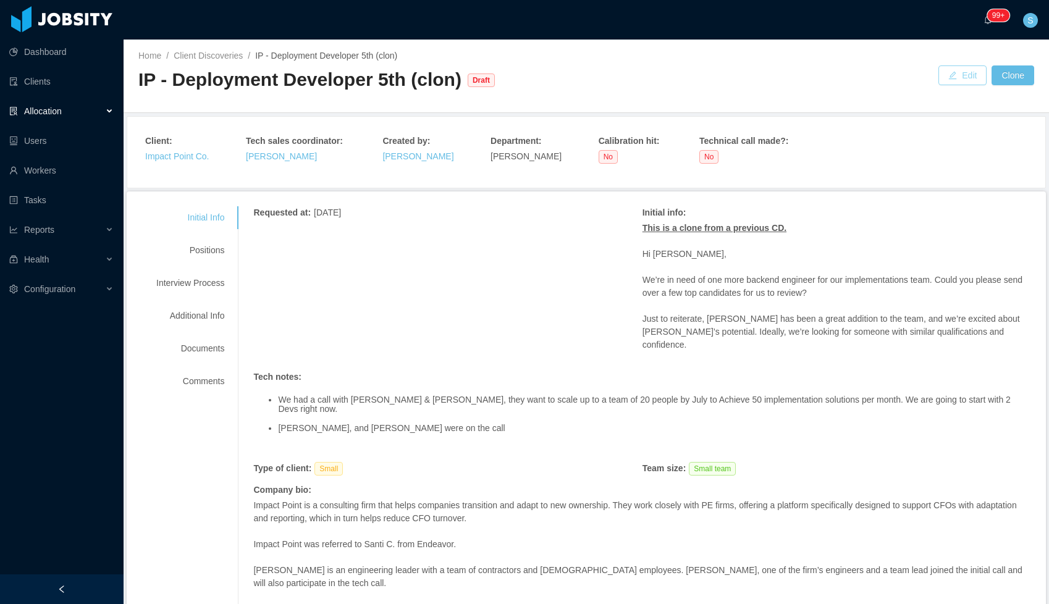
click at [962, 75] on button "Edit" at bounding box center [963, 76] width 48 height 20
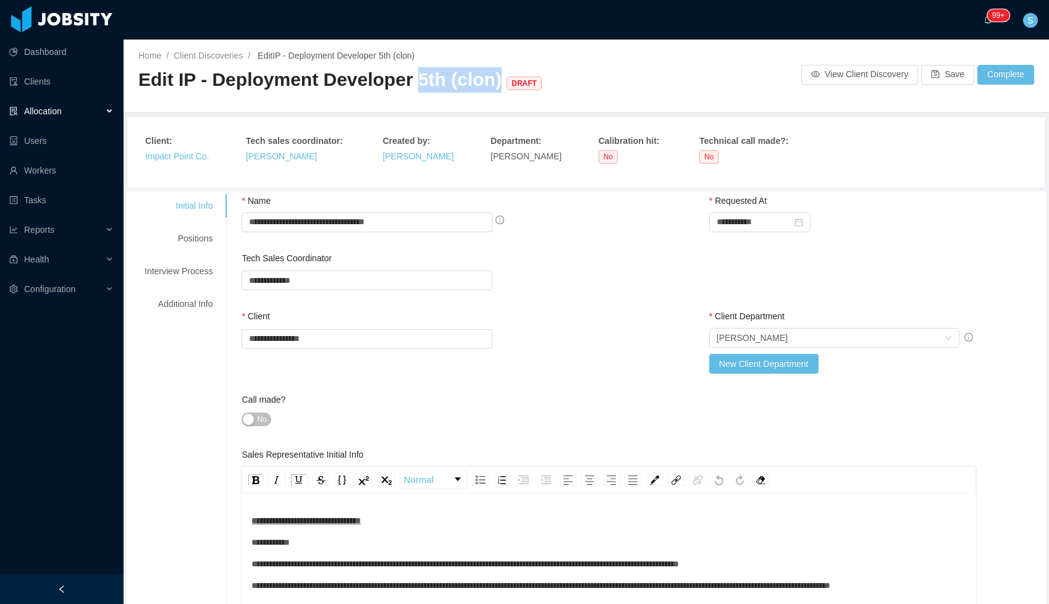
drag, startPoint x: 487, startPoint y: 80, endPoint x: 405, endPoint y: 83, distance: 82.3
click at [405, 83] on span "Edit IP - Deployment Developer 5th (clon) DRAFT" at bounding box center [342, 79] width 409 height 20
drag, startPoint x: 413, startPoint y: 226, endPoint x: 362, endPoint y: 224, distance: 50.7
click at [362, 224] on input "**********" at bounding box center [367, 223] width 250 height 20
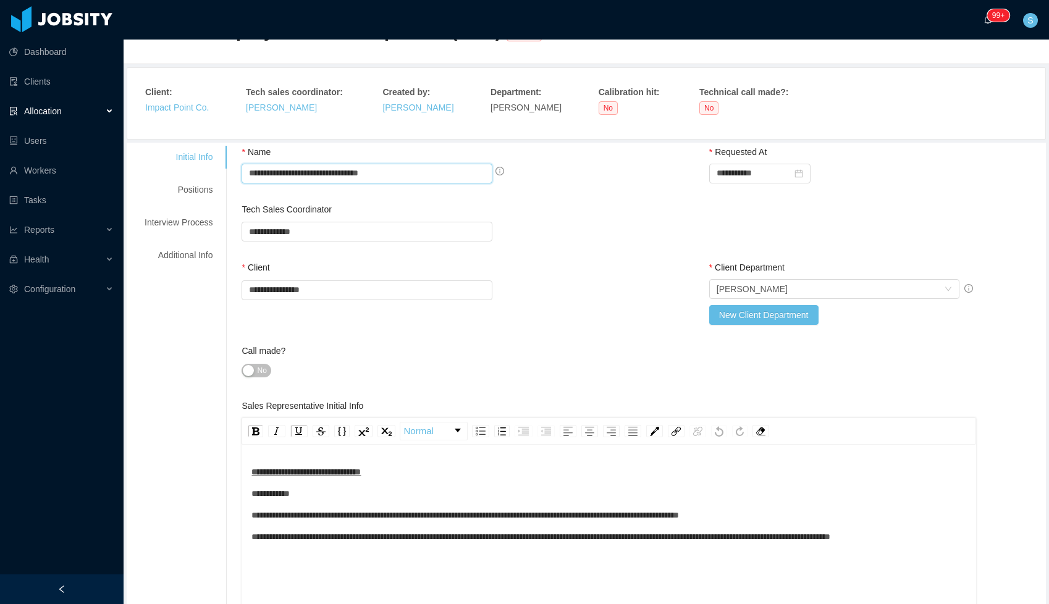
scroll to position [27, 0]
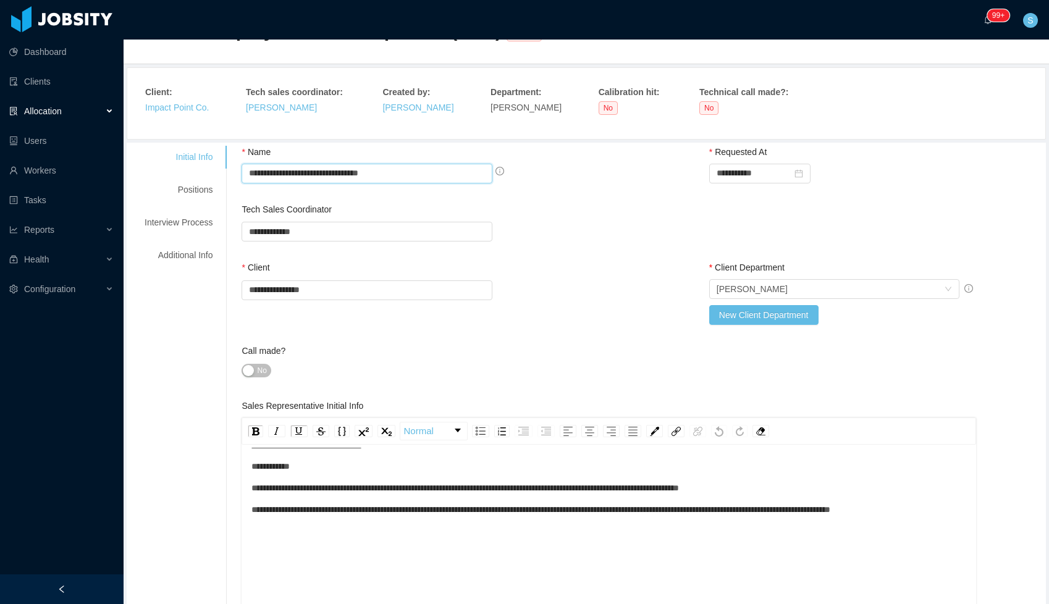
type input "**********"
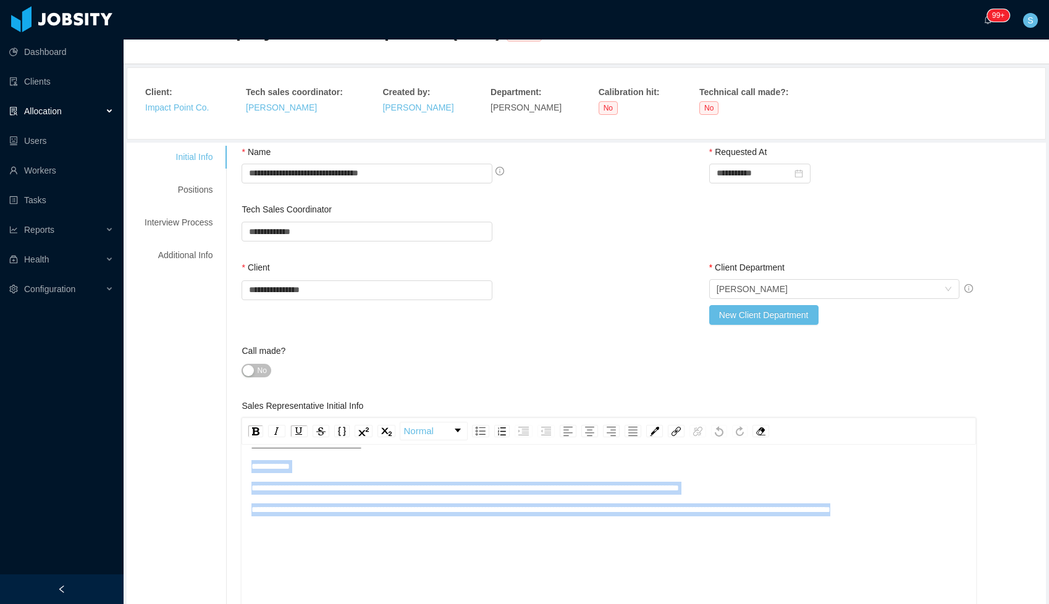
drag, startPoint x: 310, startPoint y: 528, endPoint x: 253, endPoint y: 459, distance: 90.0
click at [253, 459] on div "**********" at bounding box center [609, 556] width 734 height 216
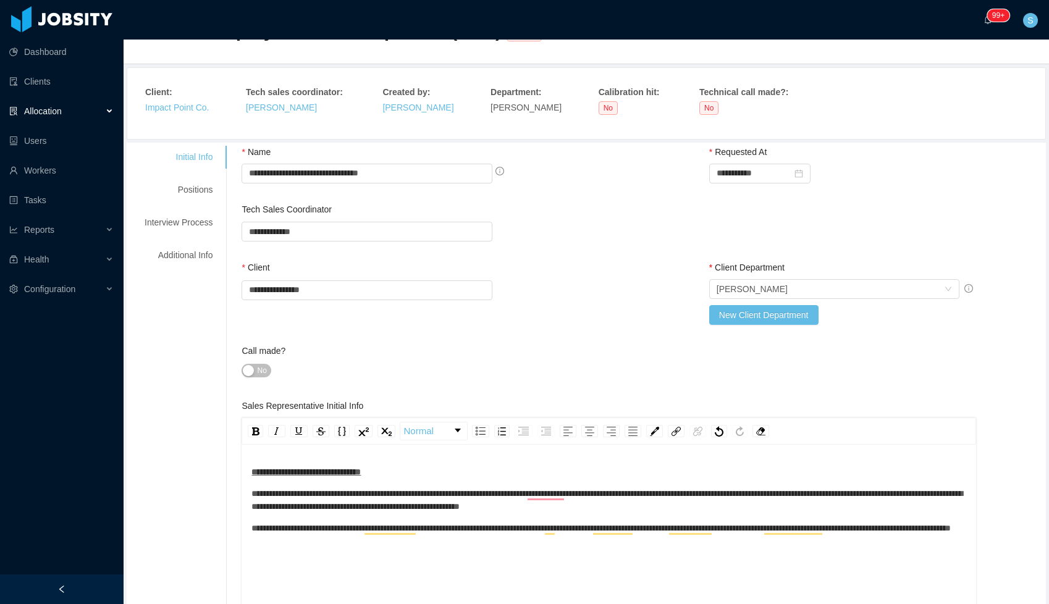
scroll to position [0, 0]
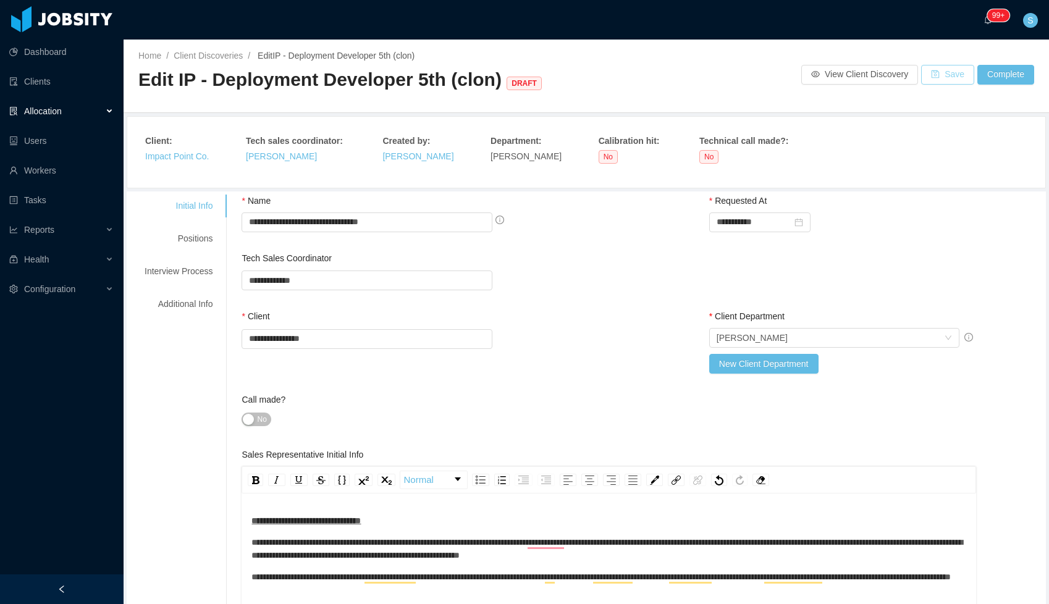
click at [953, 78] on button "Save" at bounding box center [948, 75] width 53 height 20
